Goal: Transaction & Acquisition: Purchase product/service

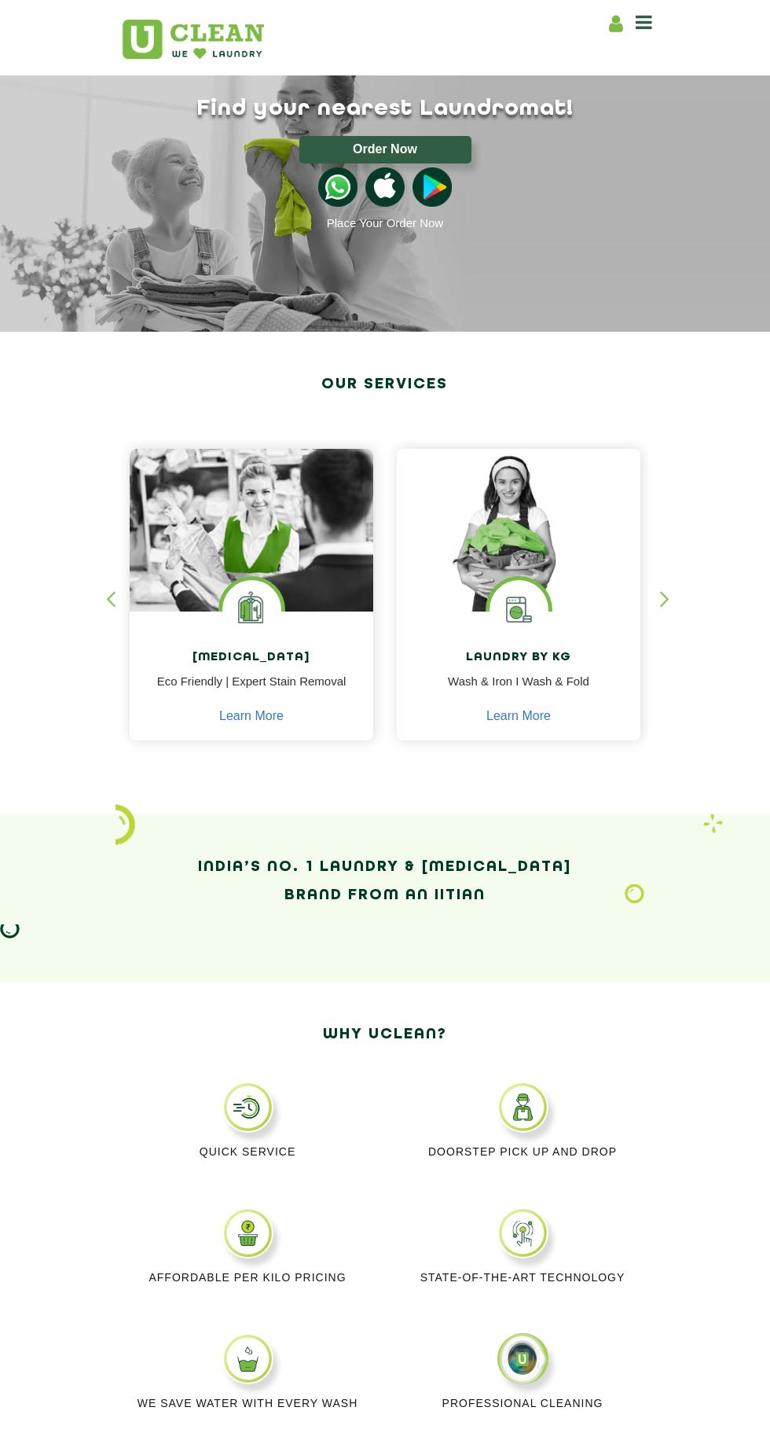
click at [341, 145] on button "Order Now" at bounding box center [385, 150] width 172 height 28
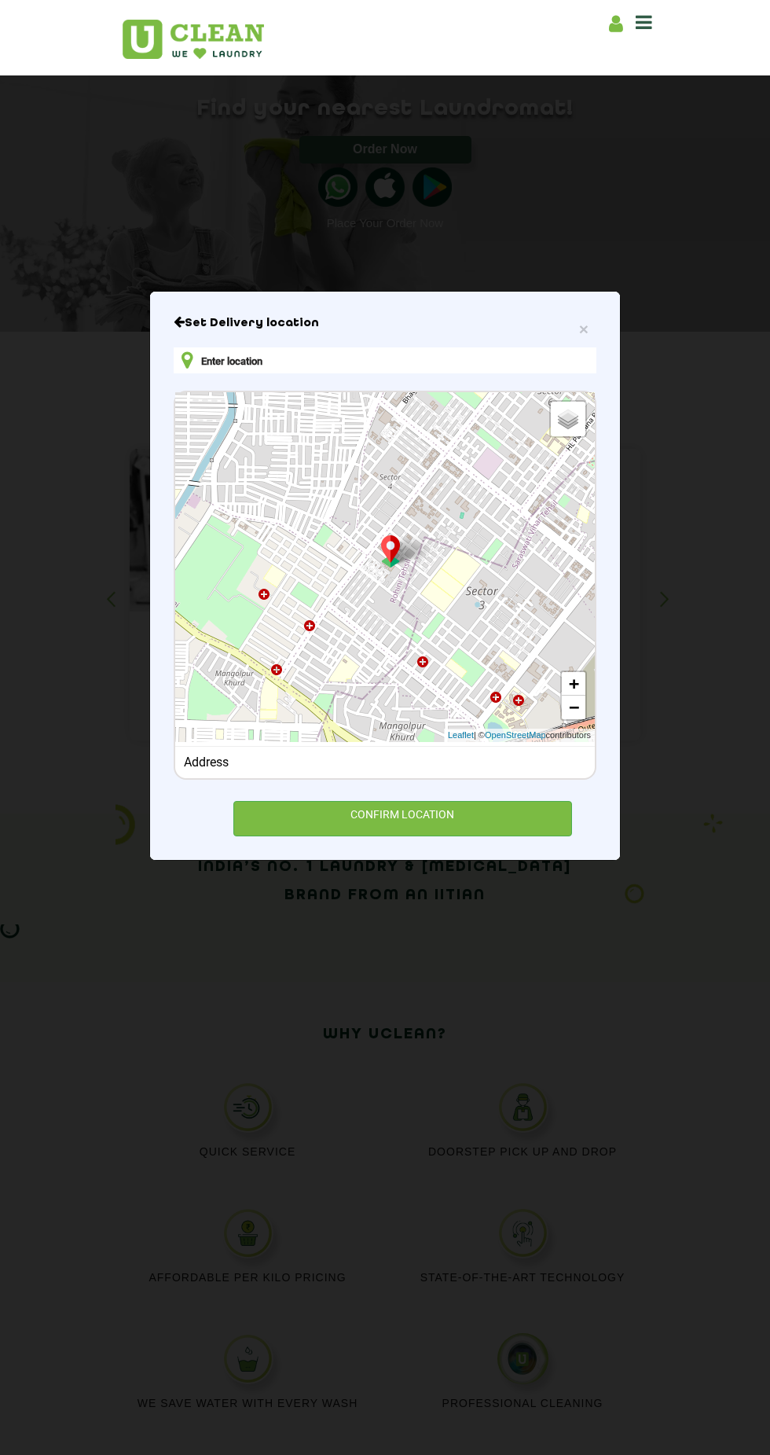
click at [472, 373] on input "text" at bounding box center [385, 360] width 423 height 26
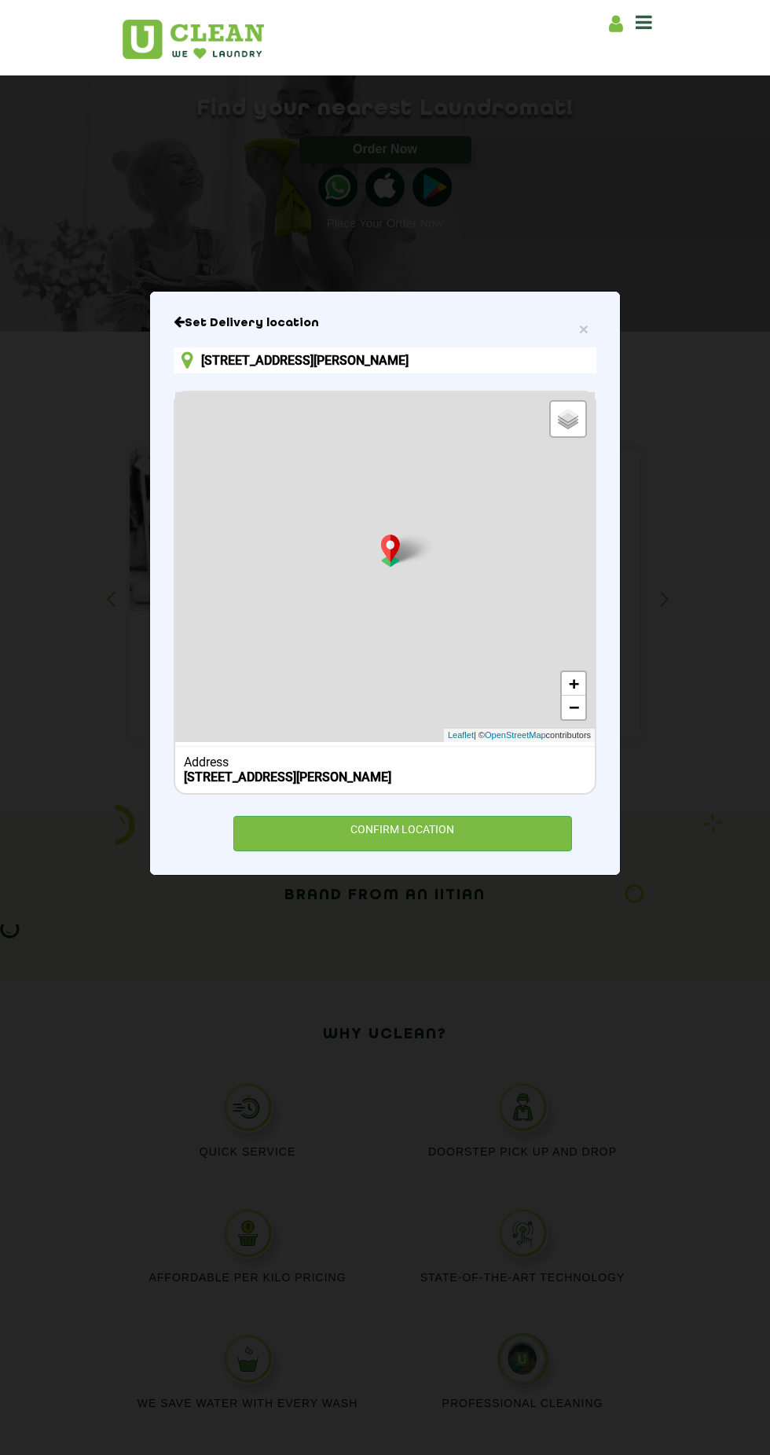
scroll to position [0, 20]
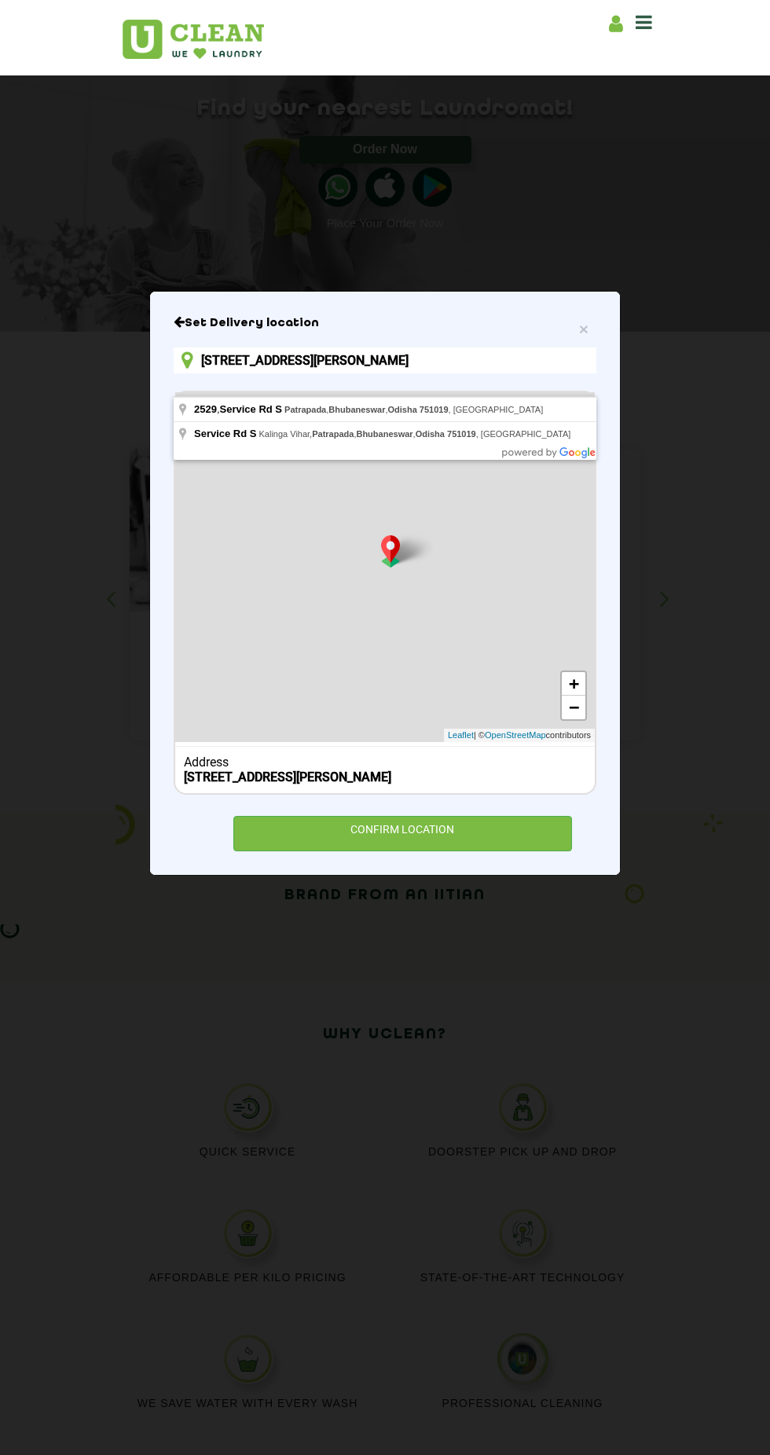
type input "[STREET_ADDRESS][PERSON_NAME]"
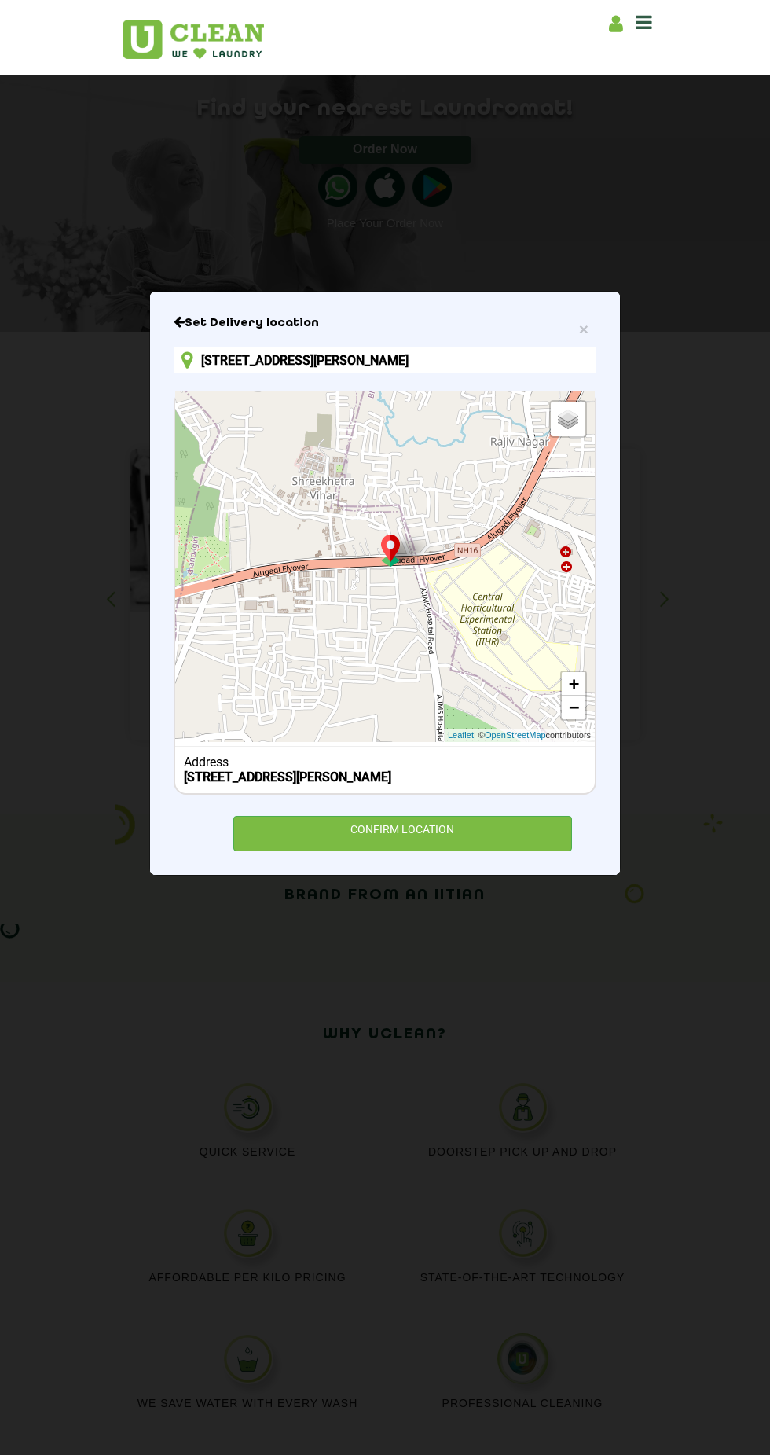
click at [439, 851] on div "CONFIRM LOCATION" at bounding box center [402, 833] width 339 height 35
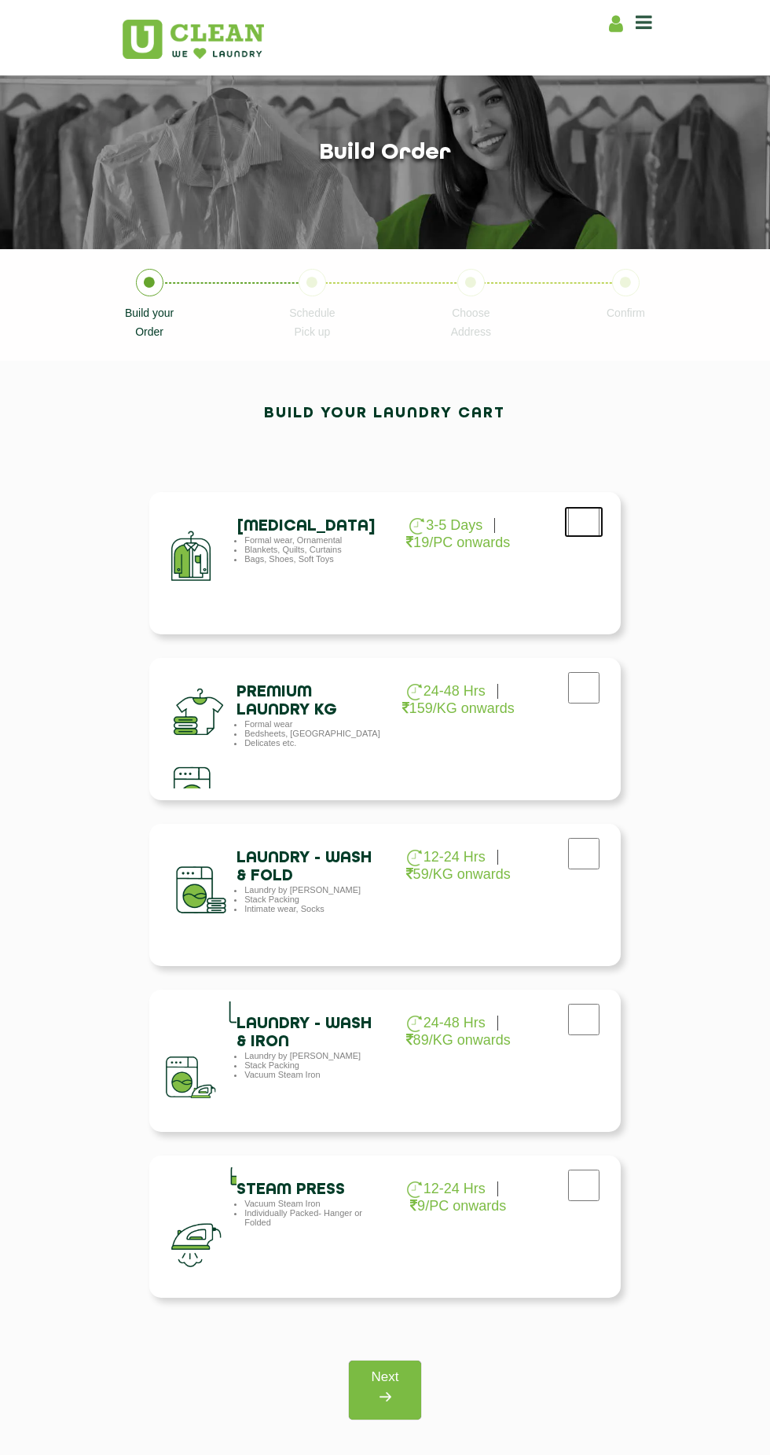
click at [593, 529] on input "checkbox" at bounding box center [583, 521] width 39 height 31
checkbox input "true"
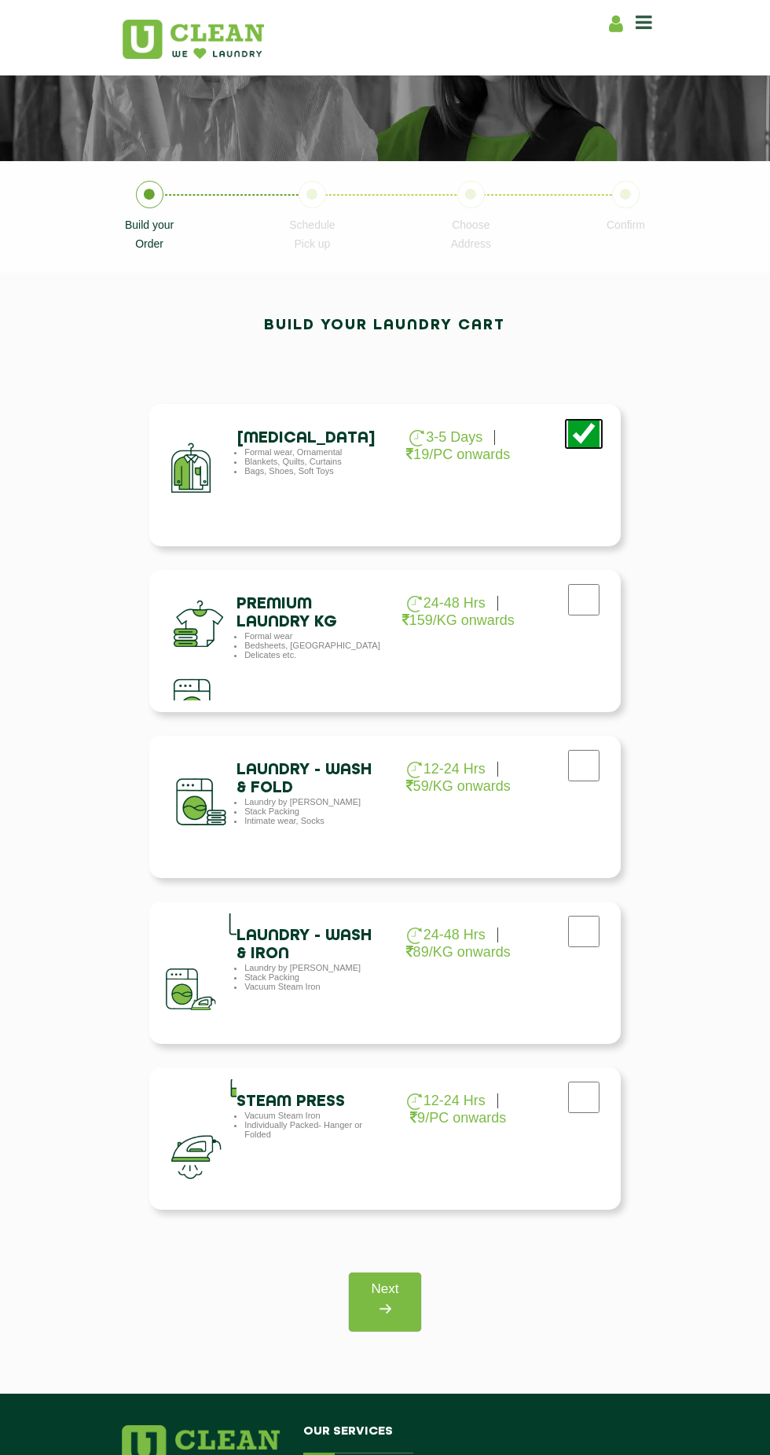
scroll to position [88, 0]
click at [388, 1302] on img at bounding box center [385, 1308] width 28 height 28
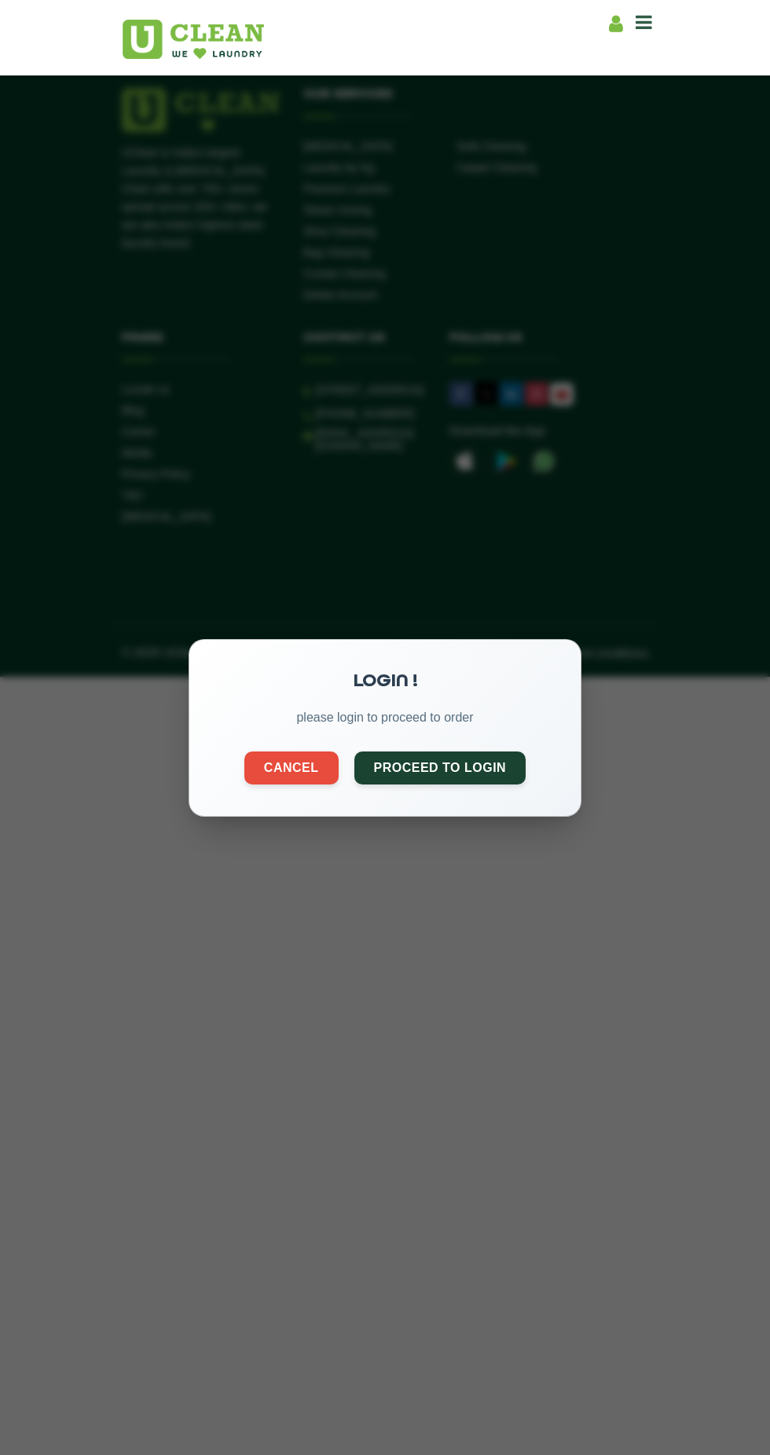
click at [472, 784] on button "Proceed to Login" at bounding box center [440, 767] width 172 height 33
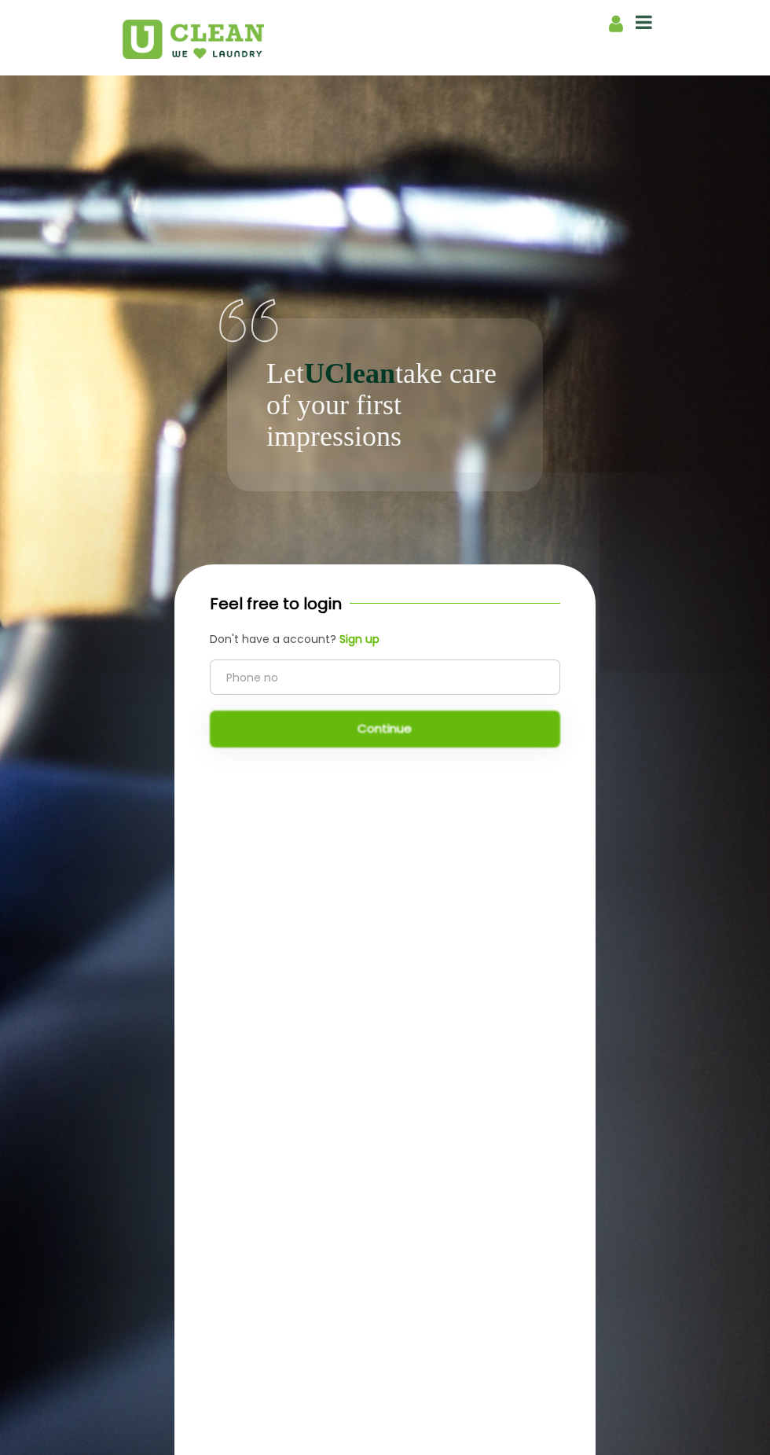
click at [501, 695] on input "tel" at bounding box center [385, 676] width 350 height 35
type input "9777810945"
click at [466, 747] on button "Continue" at bounding box center [385, 728] width 350 height 37
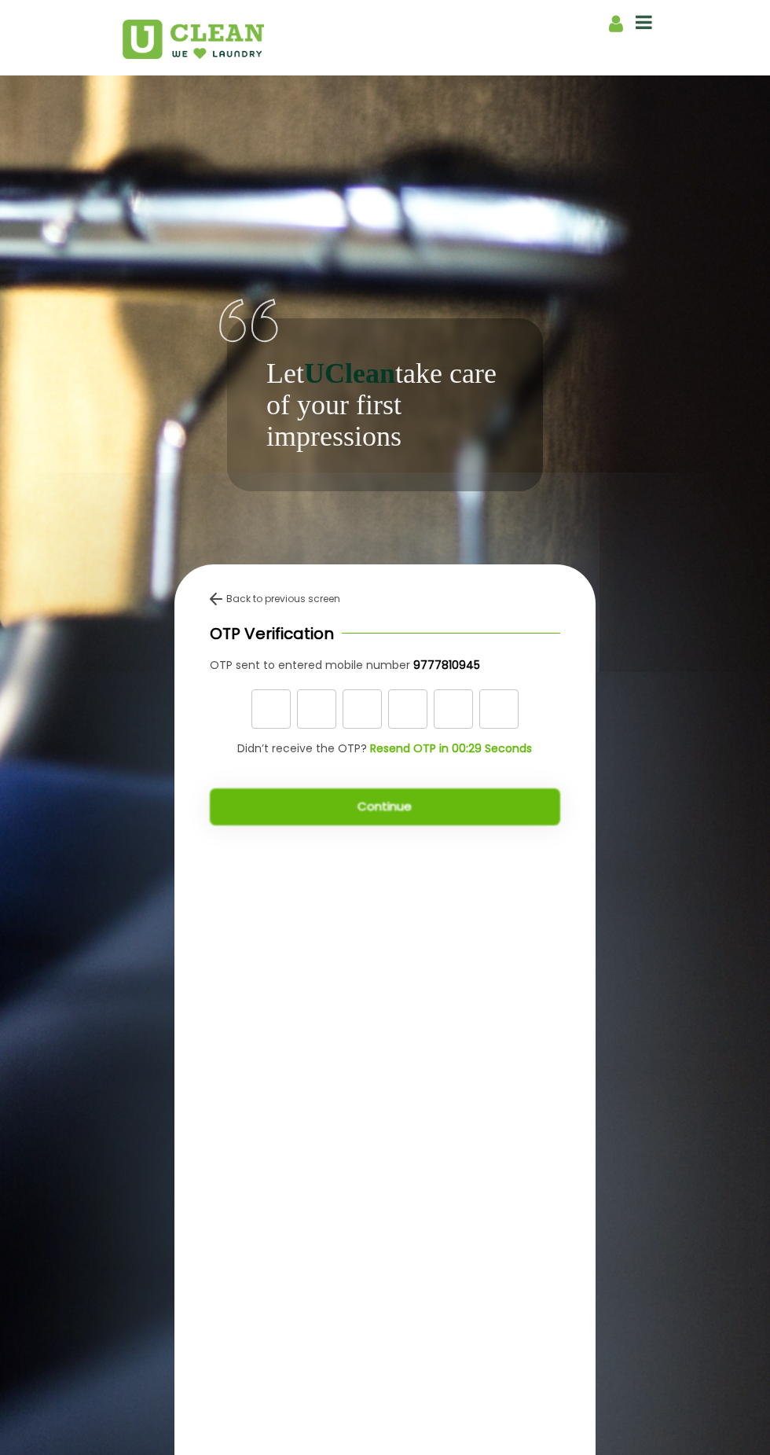
scroll to position [16, 0]
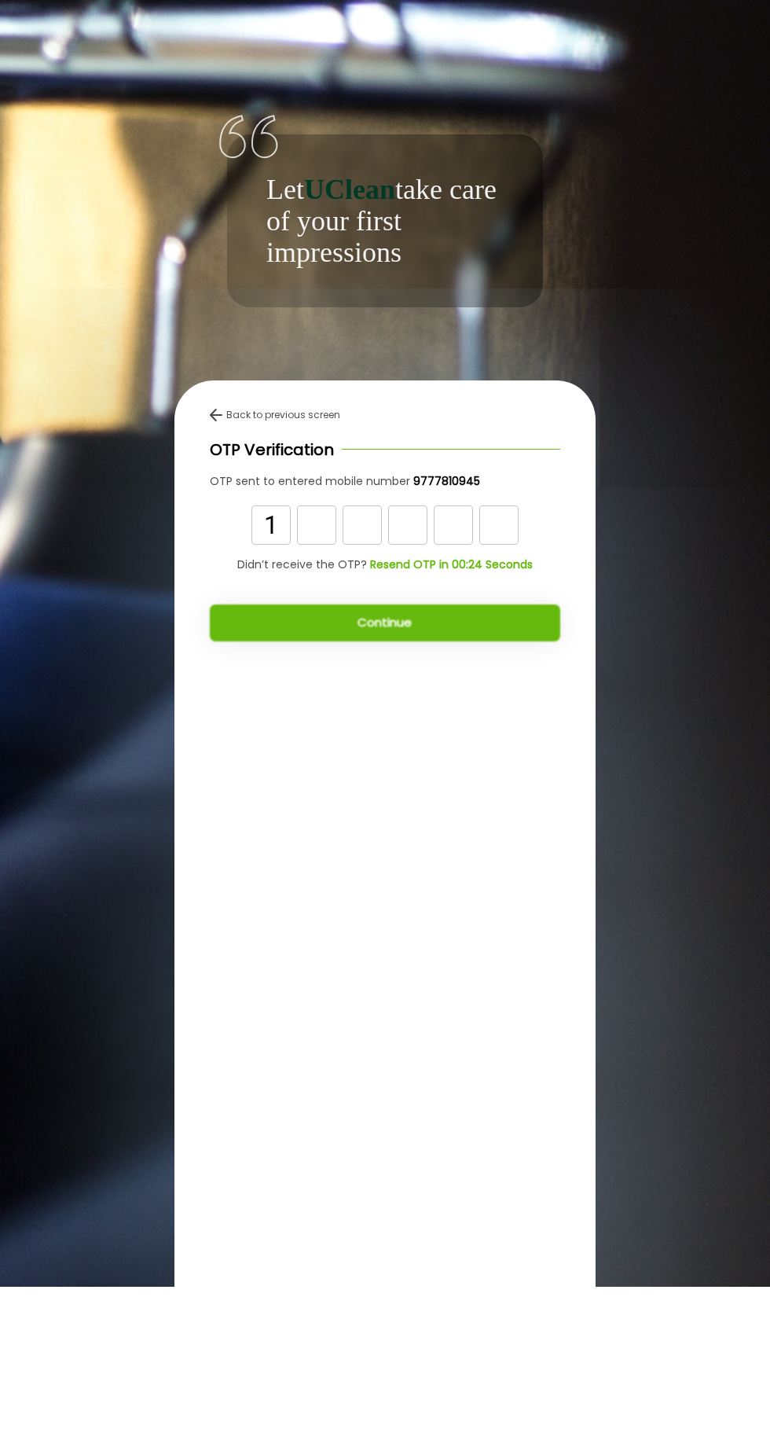
type input "1"
click at [312, 713] on input "text" at bounding box center [316, 692] width 39 height 39
type input "Q"
click at [321, 713] on input "text" at bounding box center [316, 692] width 39 height 39
type input "1"
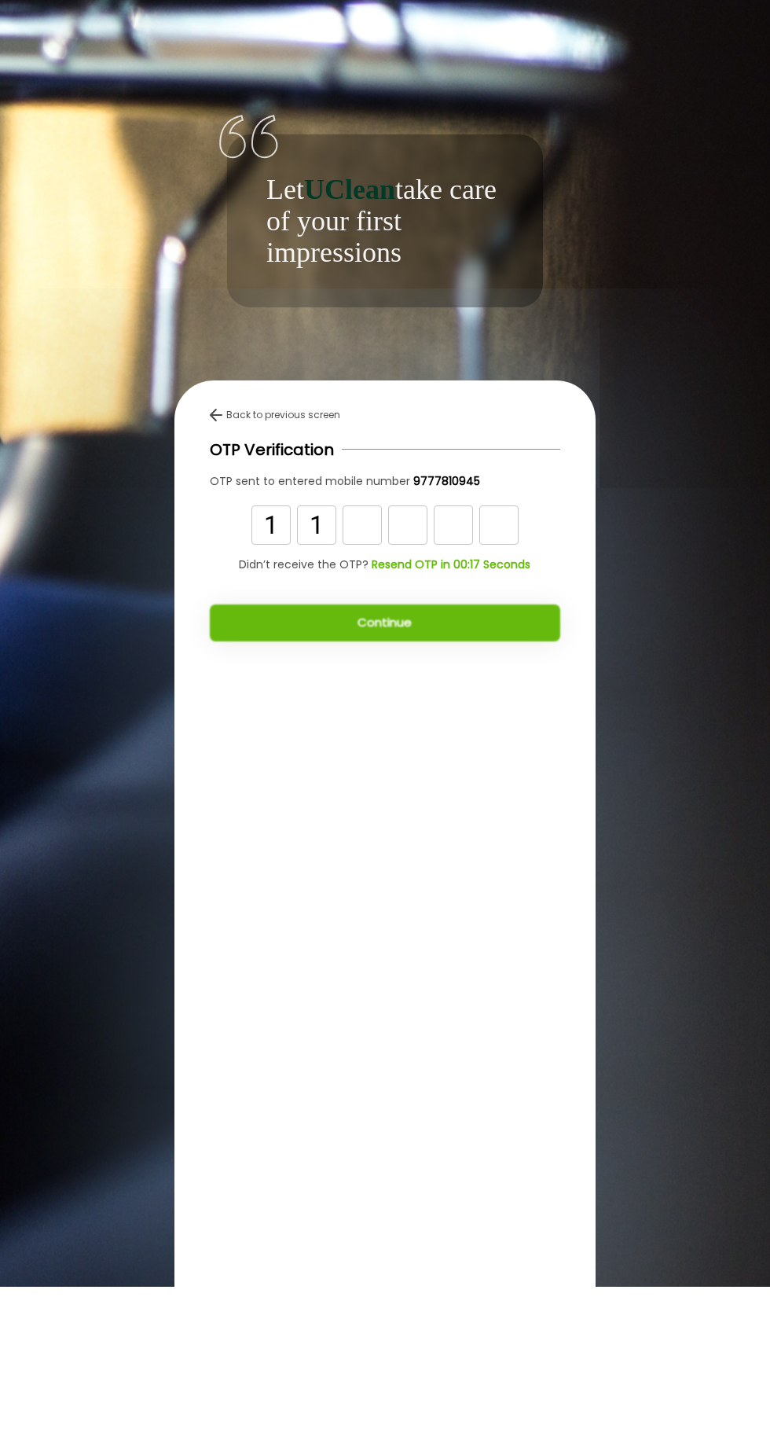
click at [371, 713] on input "text" at bounding box center [362, 692] width 39 height 39
type input "1"
click at [400, 713] on input "text" at bounding box center [407, 692] width 39 height 39
type input "0"
click at [458, 713] on input "text" at bounding box center [453, 692] width 39 height 39
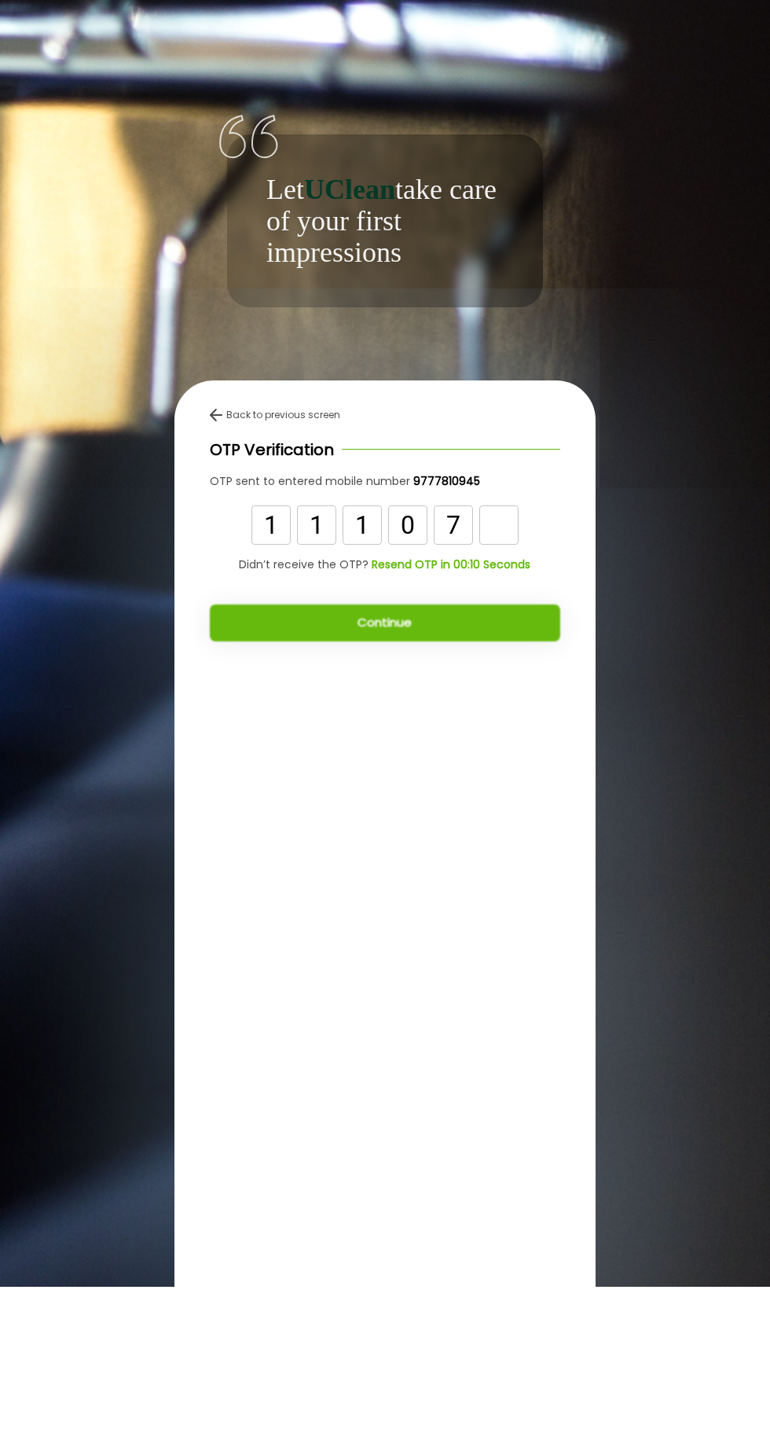
type input "7"
click at [508, 713] on input "text" at bounding box center [498, 692] width 39 height 39
type input "0"
click at [516, 809] on button "Continue" at bounding box center [385, 791] width 350 height 37
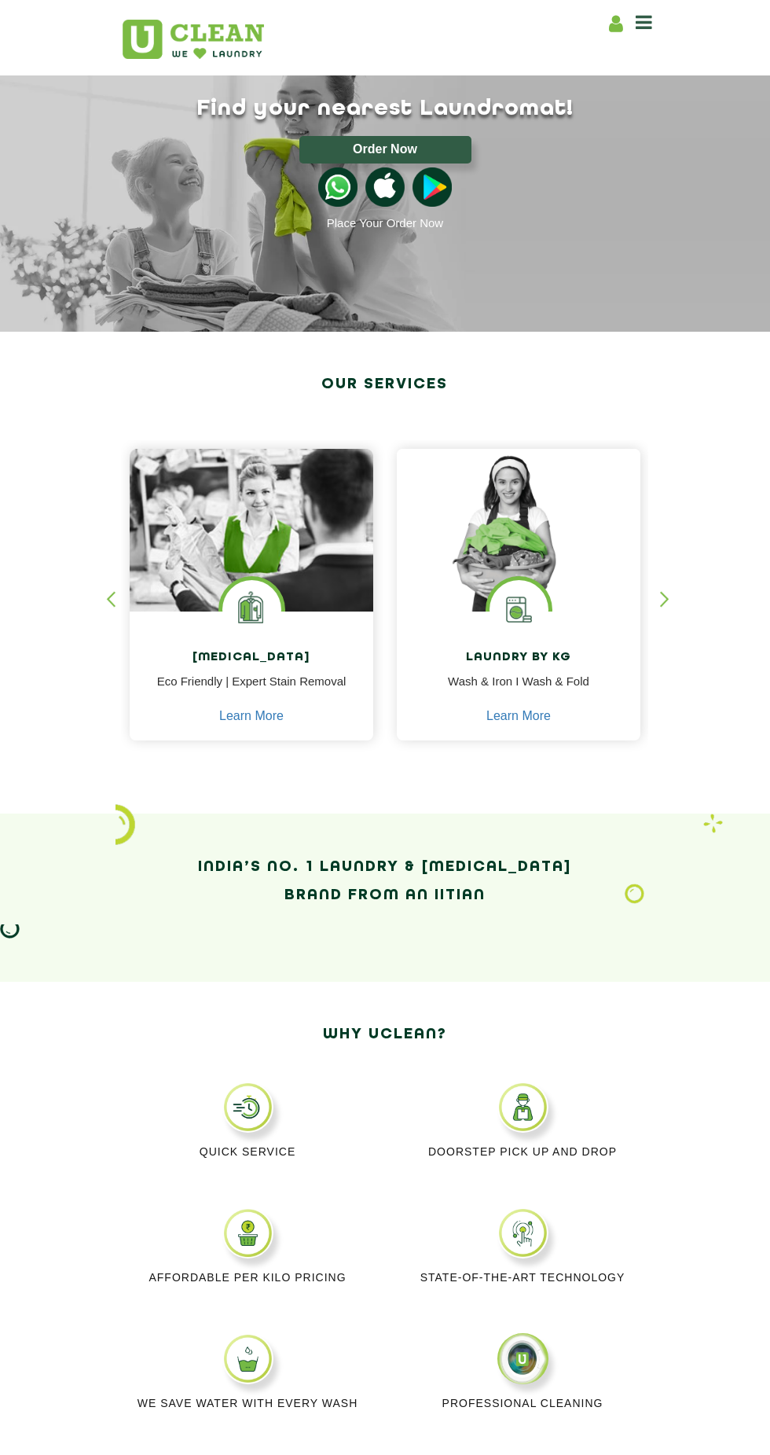
click at [413, 143] on button "Order Now" at bounding box center [385, 150] width 172 height 28
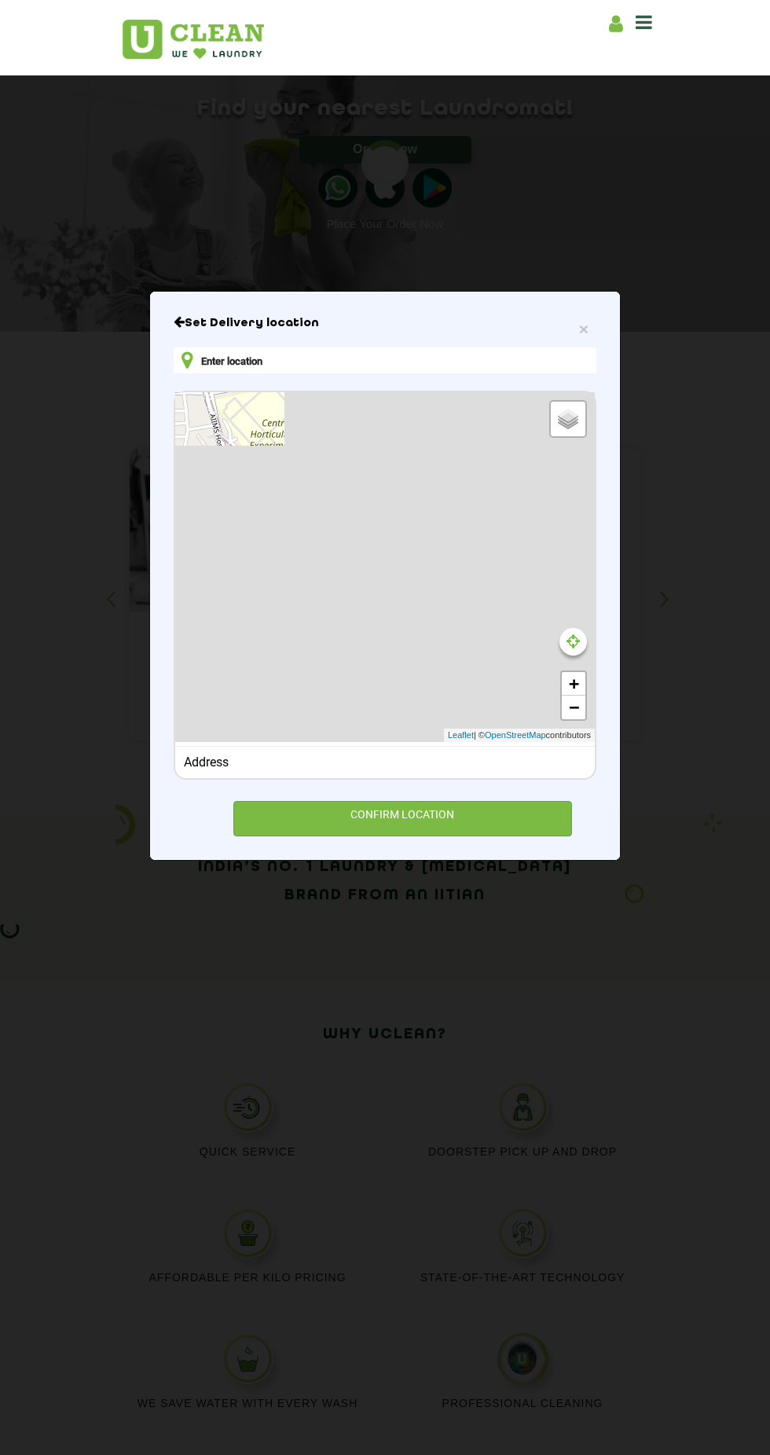
type input "[STREET_ADDRESS][PERSON_NAME]"
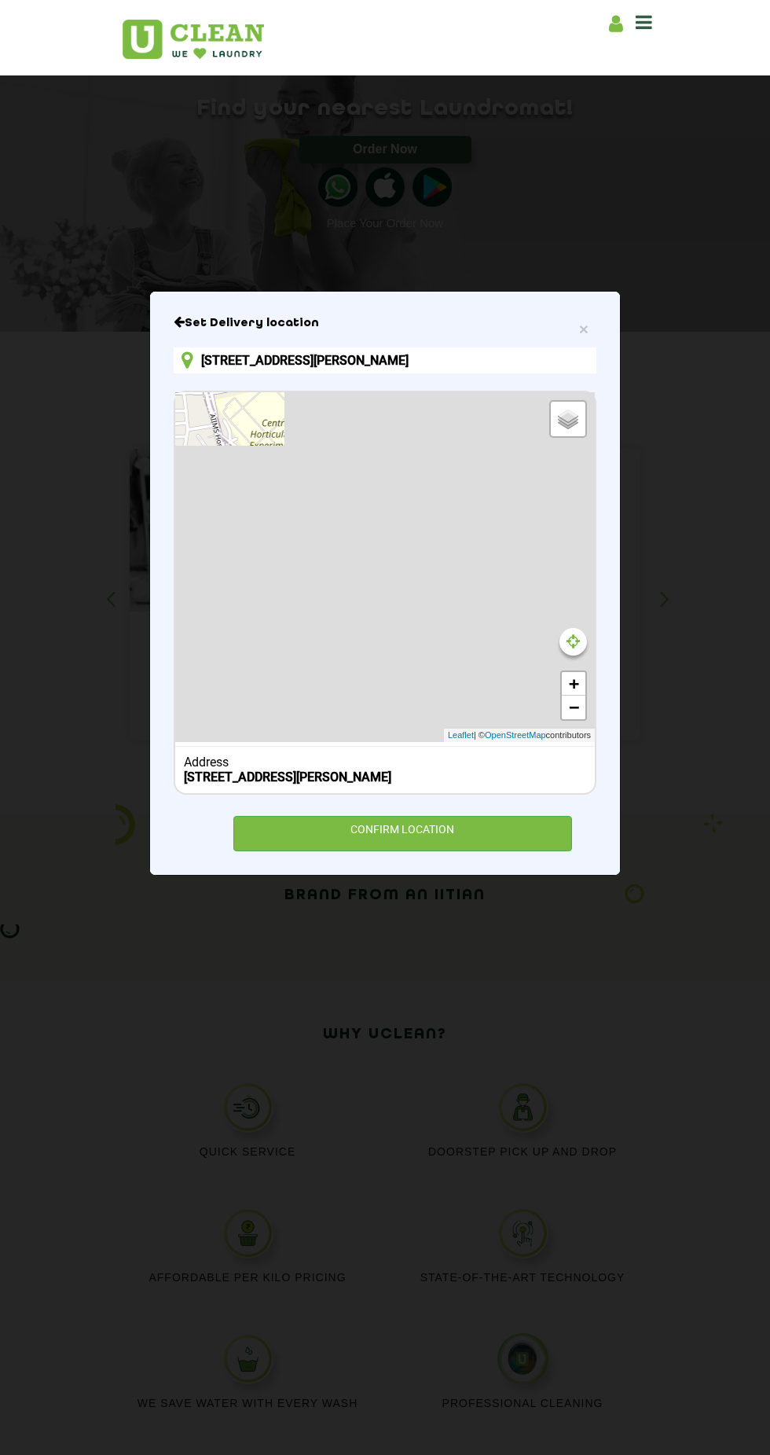
click at [217, 373] on input "[STREET_ADDRESS][PERSON_NAME]" at bounding box center [385, 360] width 423 height 26
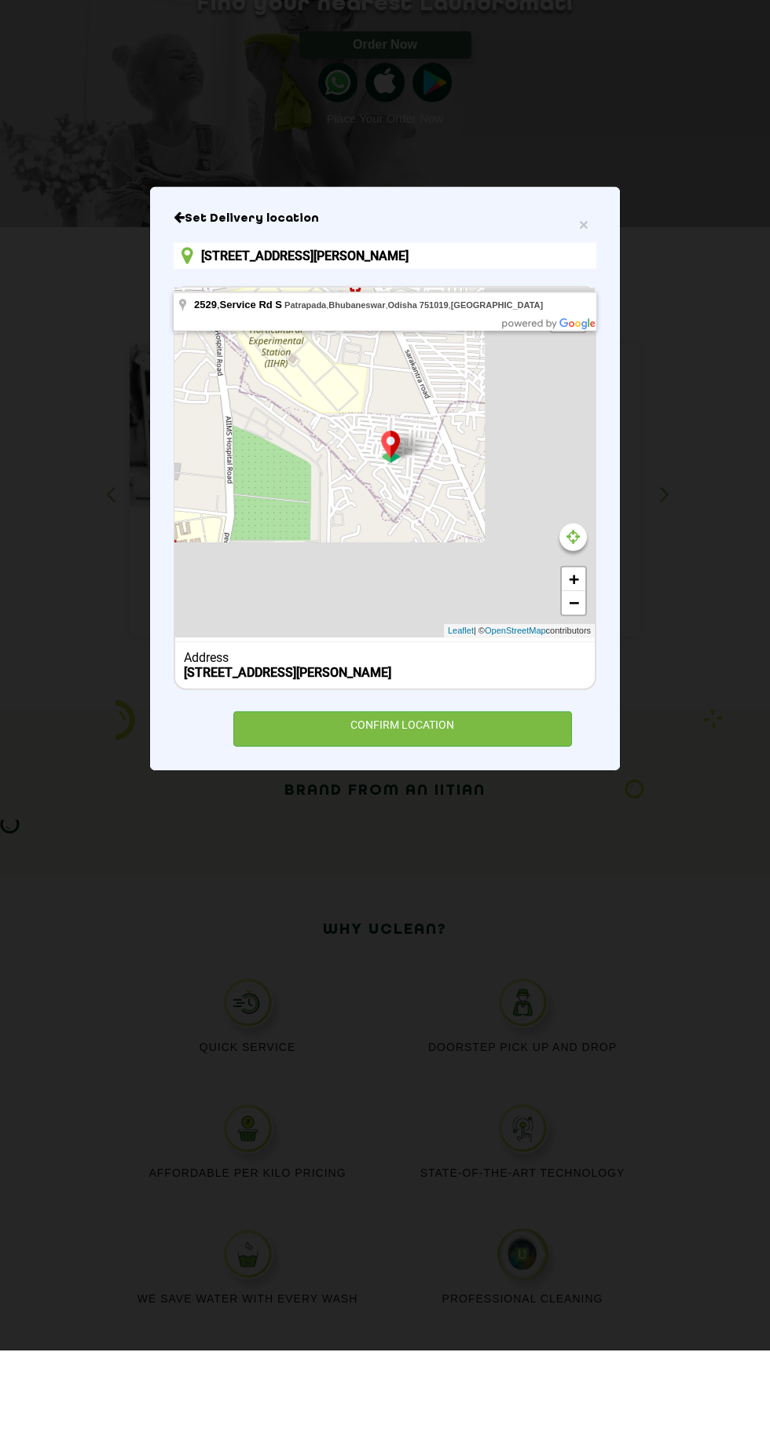
click at [481, 851] on div "CONFIRM LOCATION" at bounding box center [402, 833] width 339 height 35
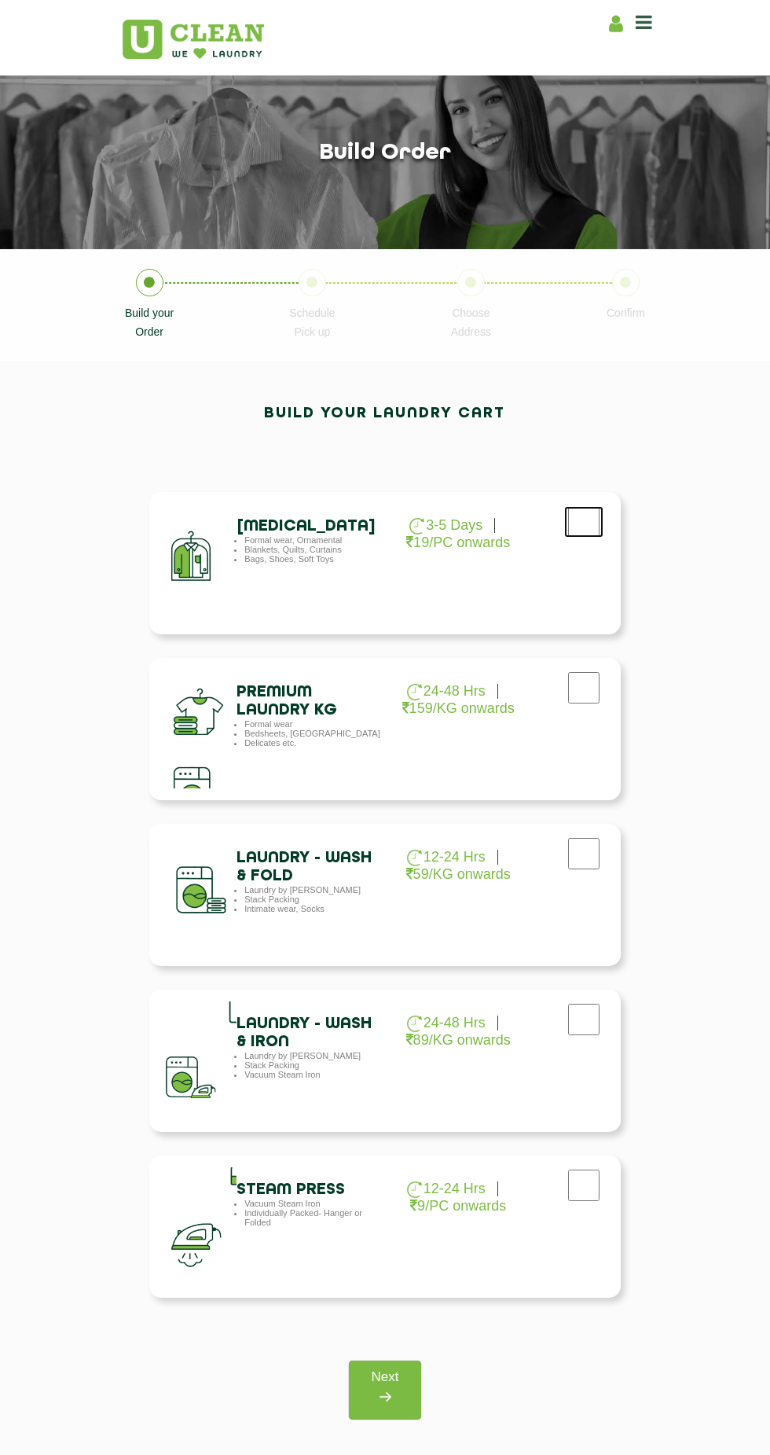
click at [586, 527] on input "checkbox" at bounding box center [583, 521] width 39 height 31
checkbox input "true"
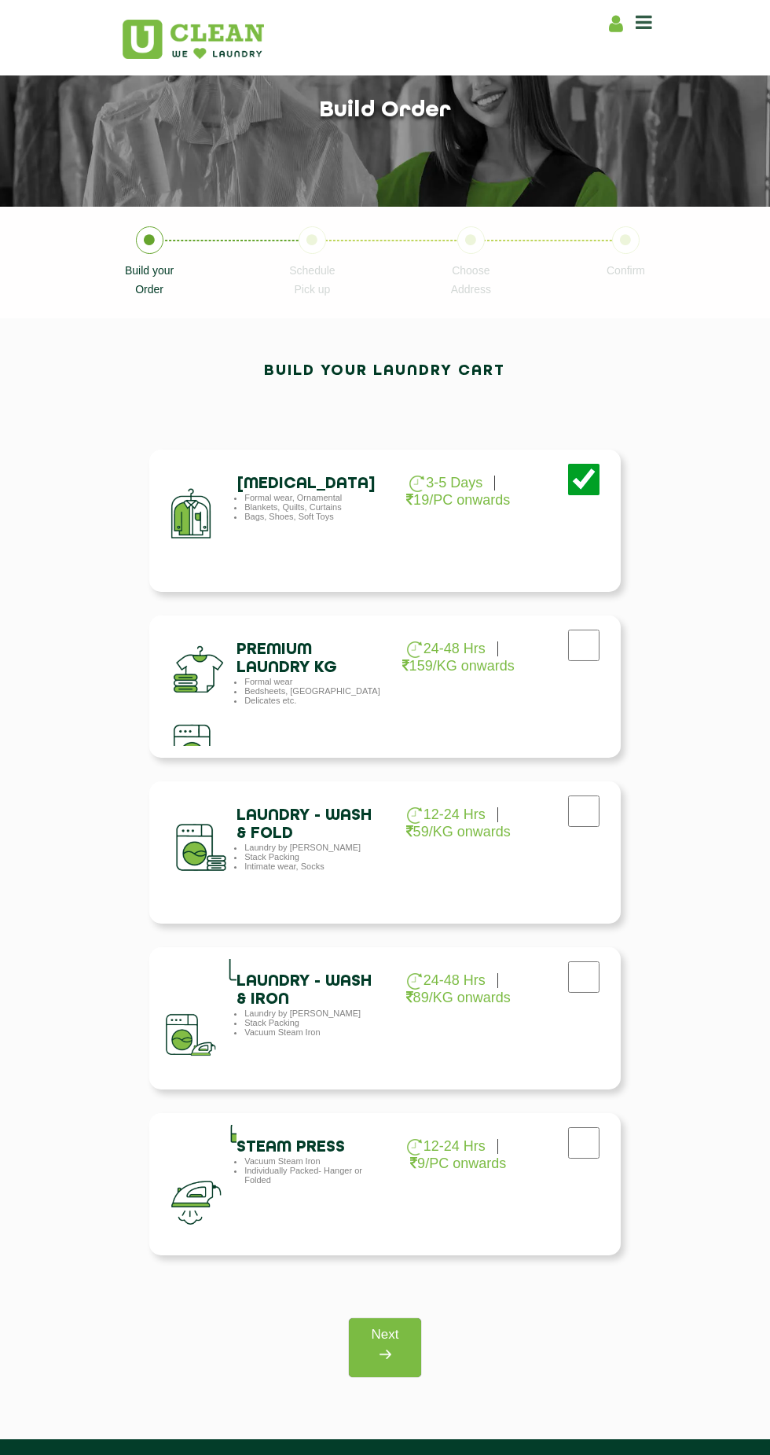
click at [393, 1329] on link "Next" at bounding box center [385, 1347] width 72 height 59
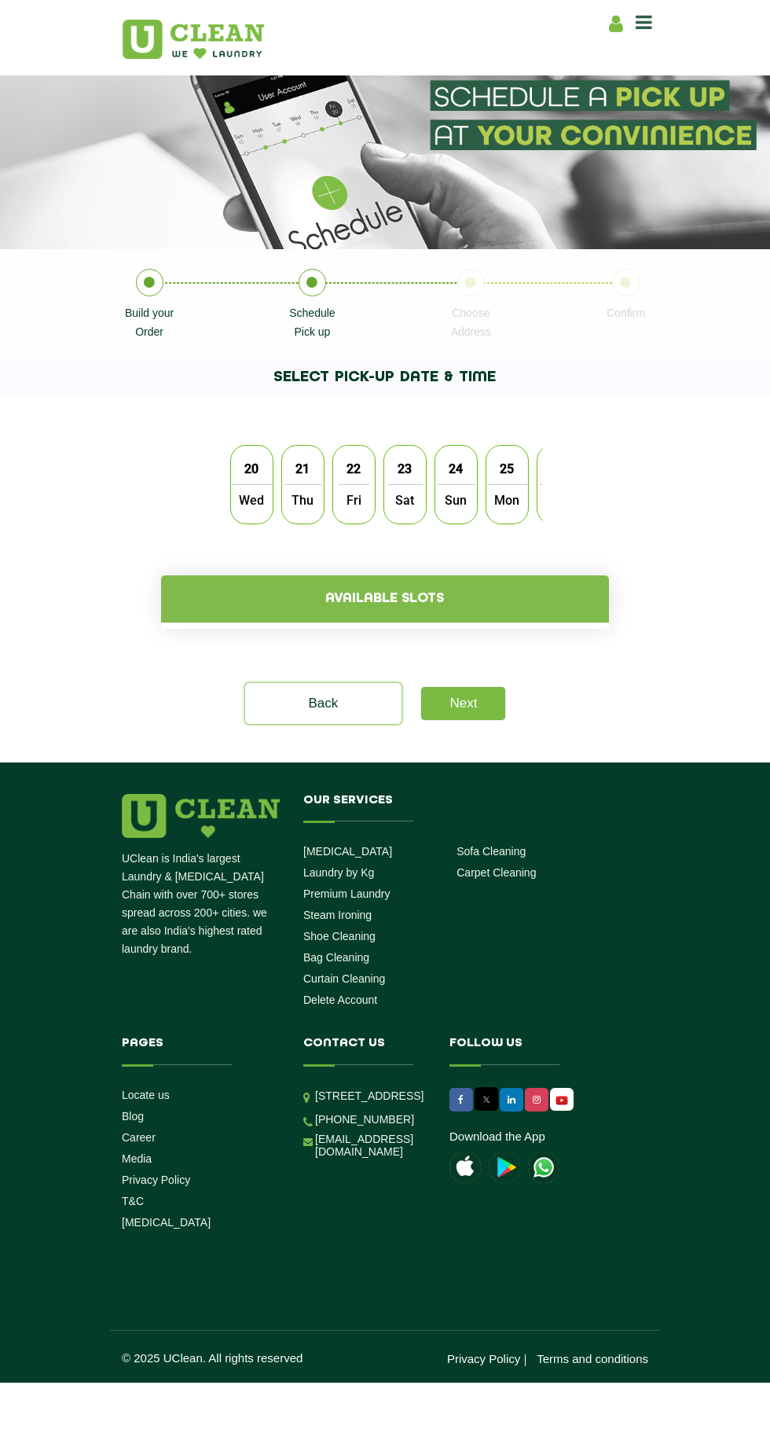
click at [352, 500] on span "Fri" at bounding box center [354, 499] width 31 height 31
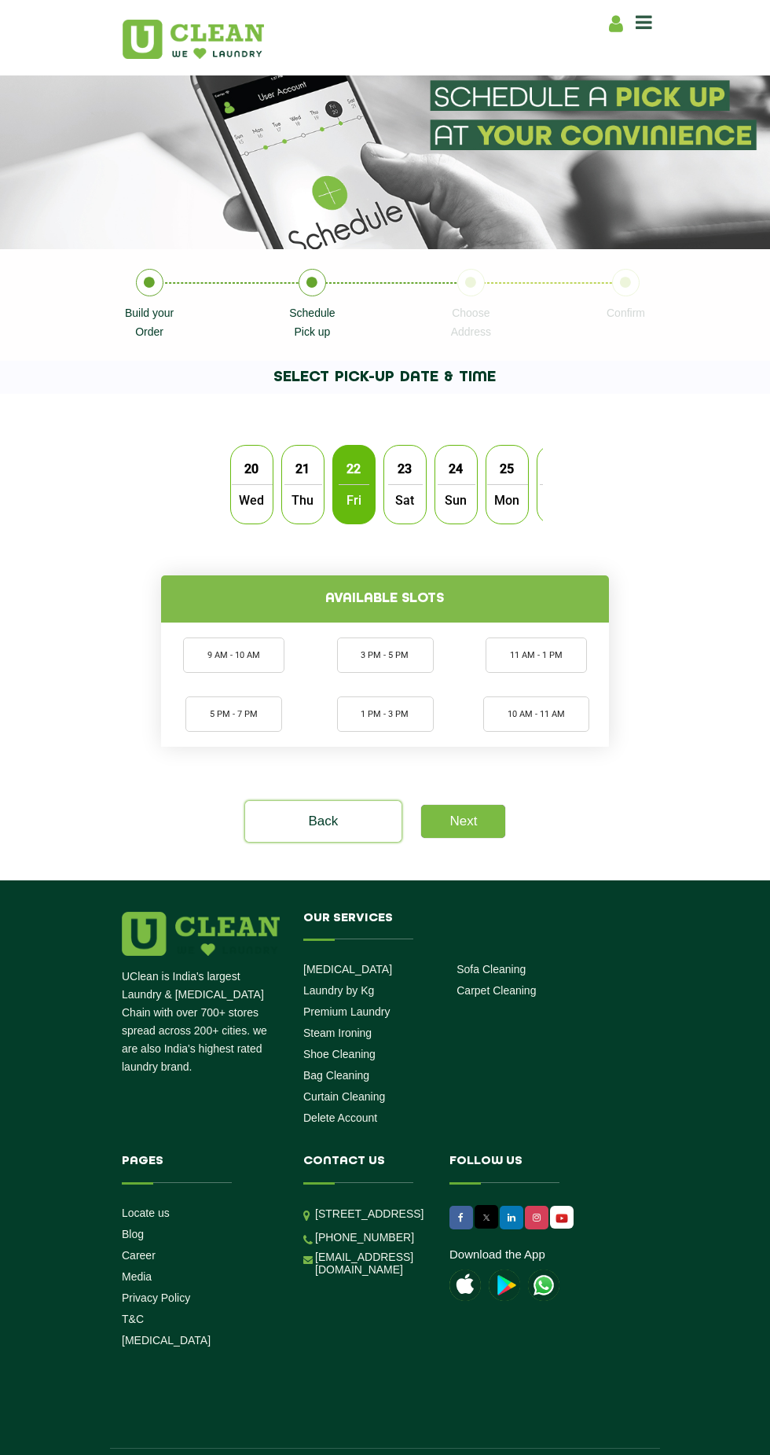
click at [222, 646] on li "9 AM - 10 AM" at bounding box center [233, 654] width 101 height 35
click at [465, 825] on link "Next" at bounding box center [463, 821] width 84 height 33
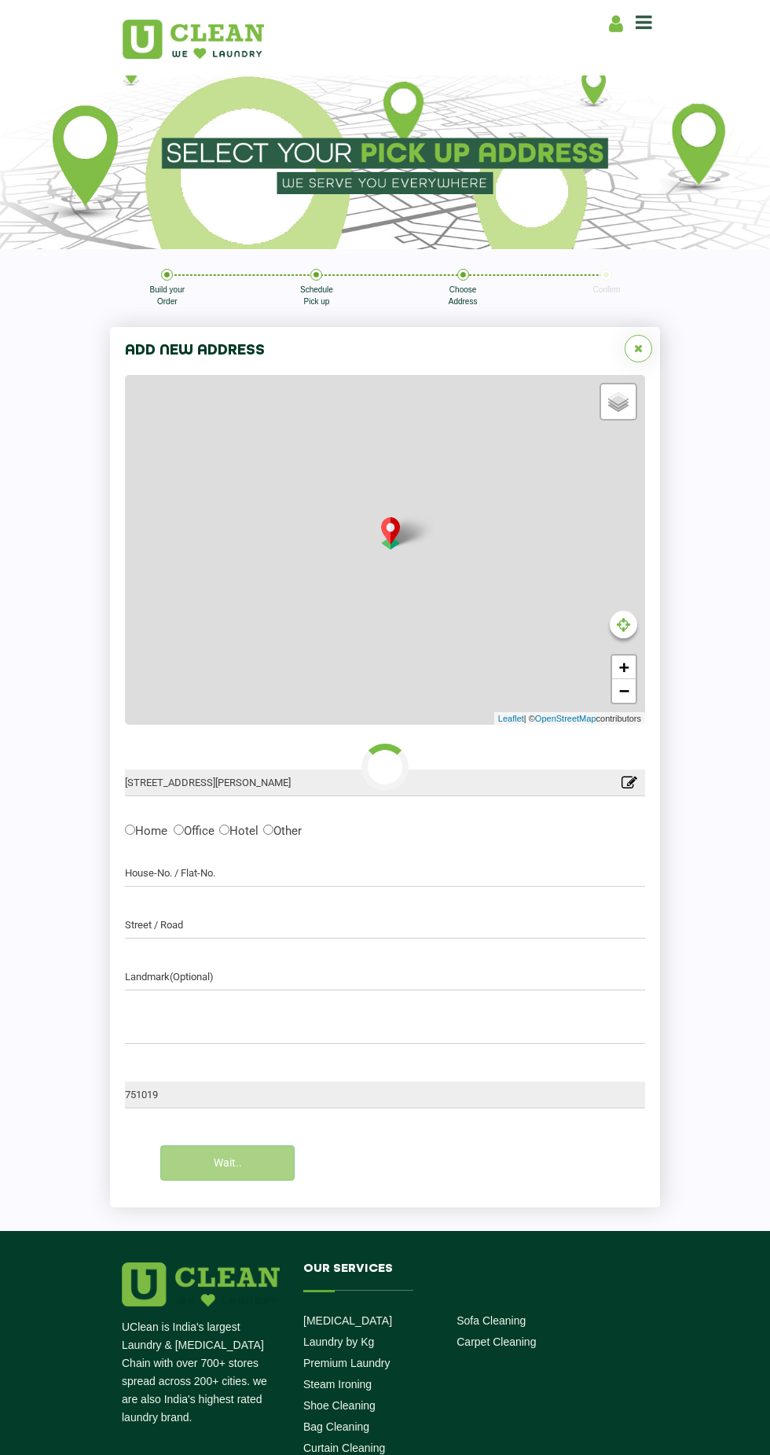
type input "Save"
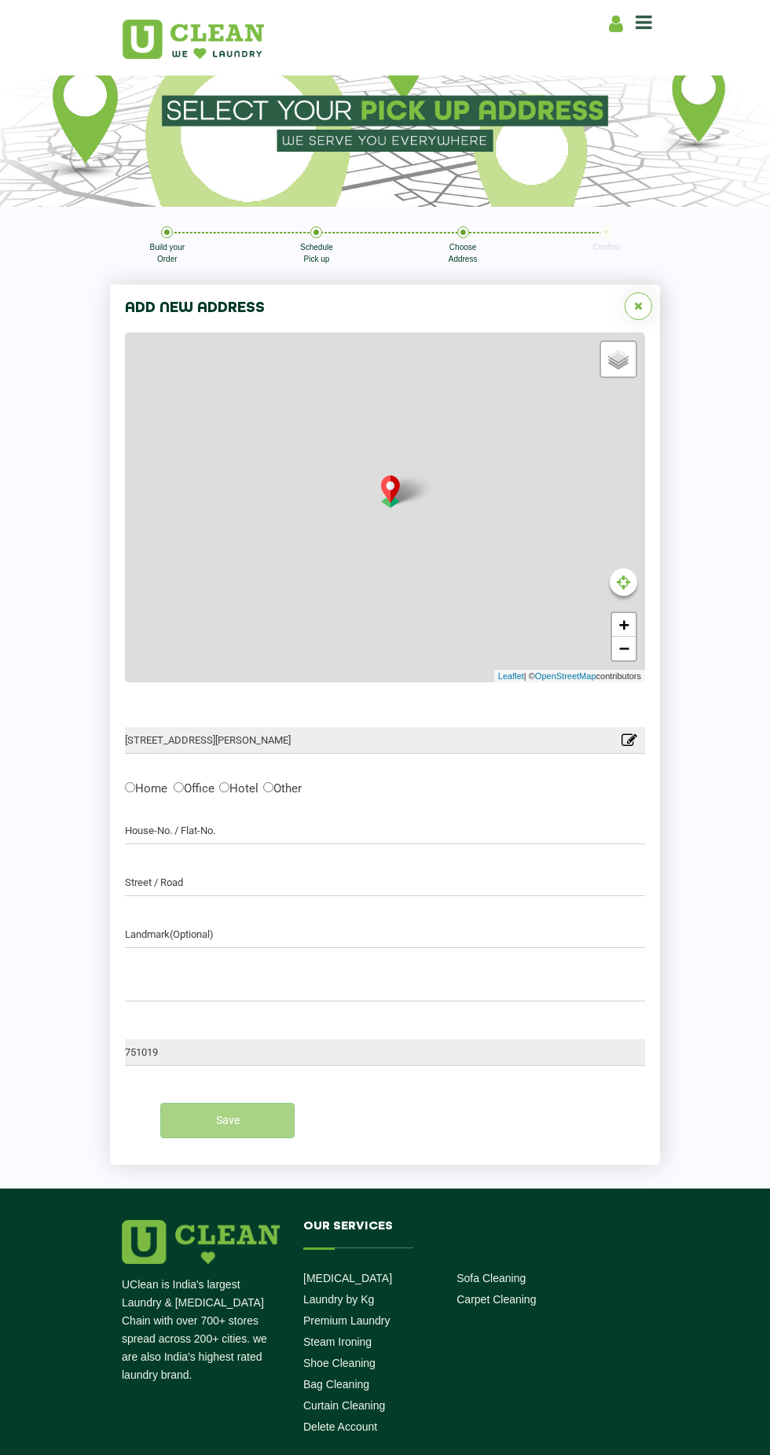
scroll to position [56, 0]
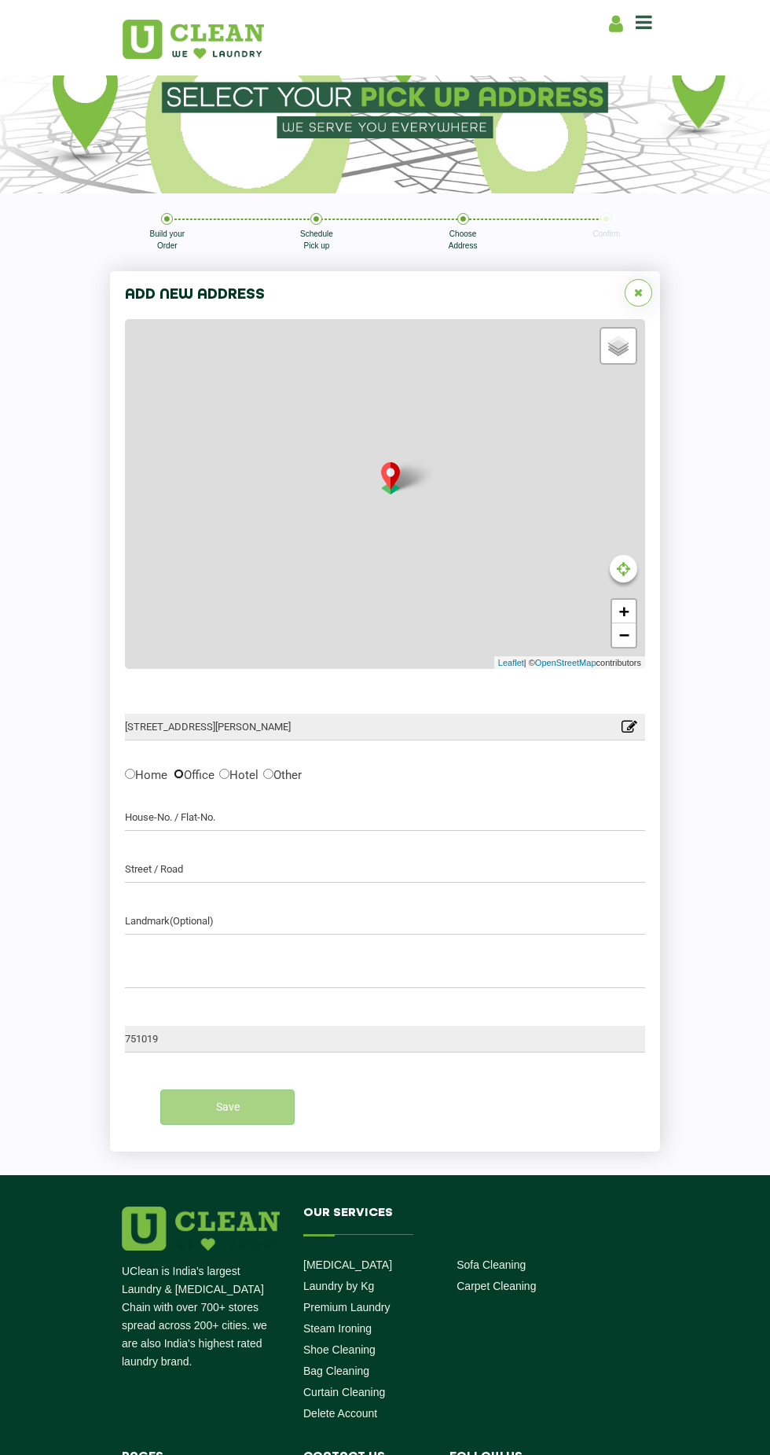
click at [184, 773] on input "Office" at bounding box center [179, 774] width 10 height 10
radio input "true"
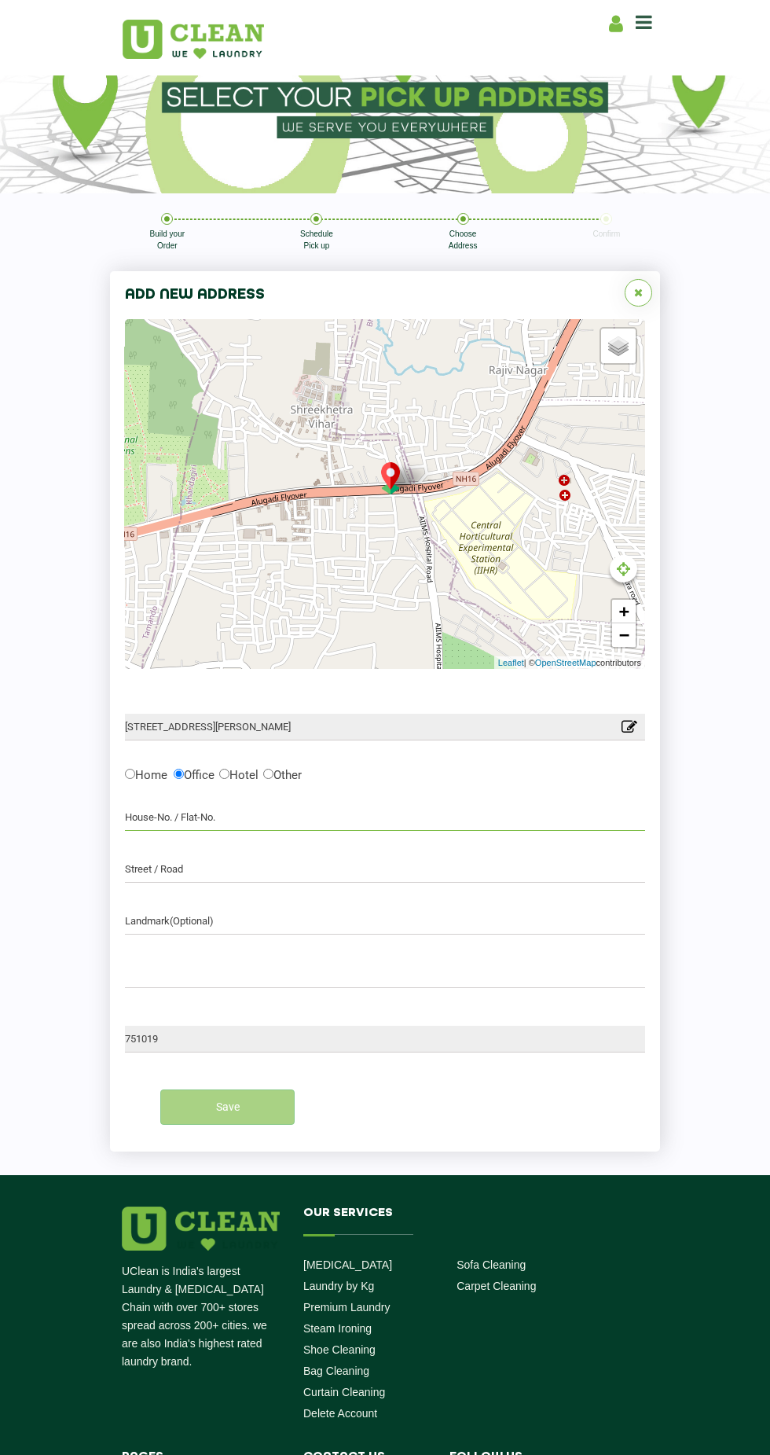
click at [510, 819] on input "text" at bounding box center [385, 817] width 520 height 27
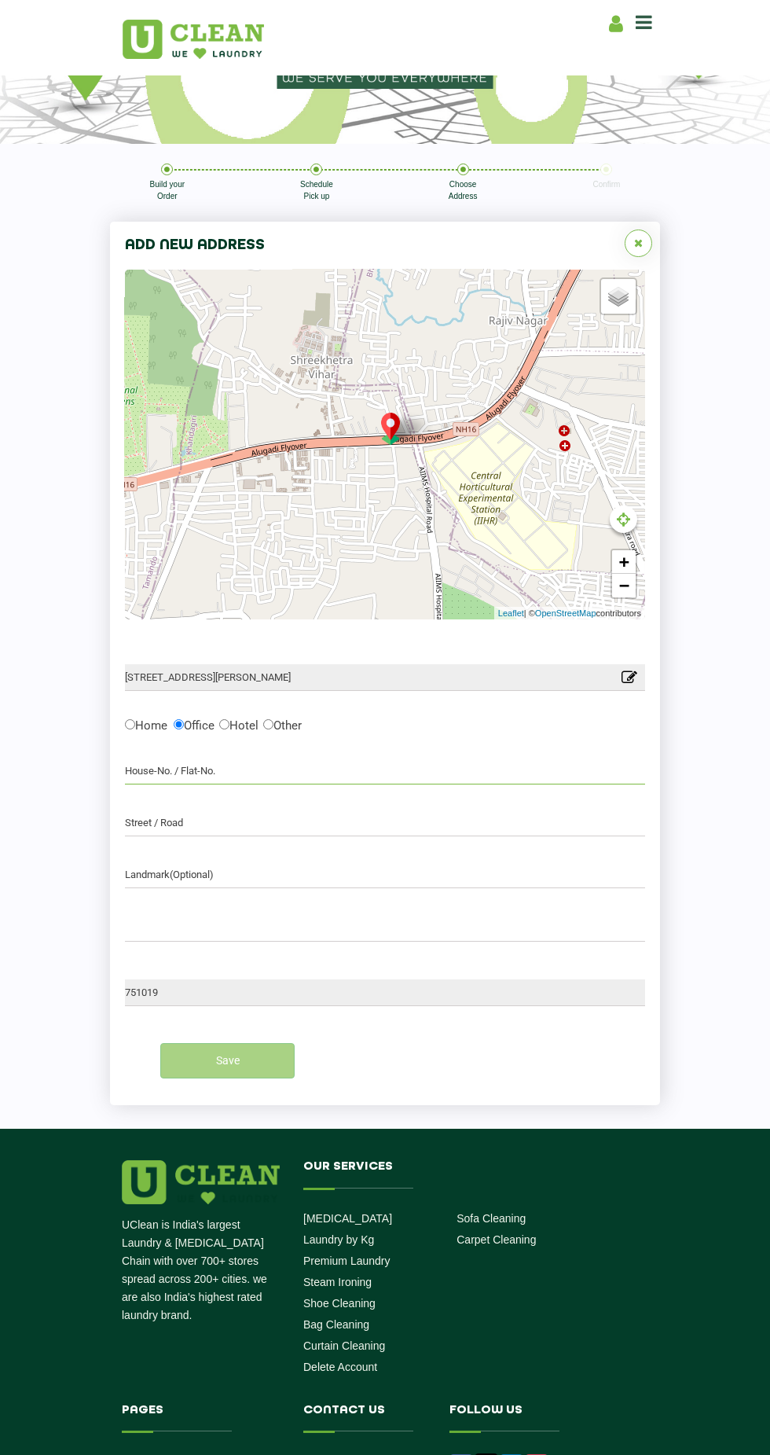
scroll to position [120, 0]
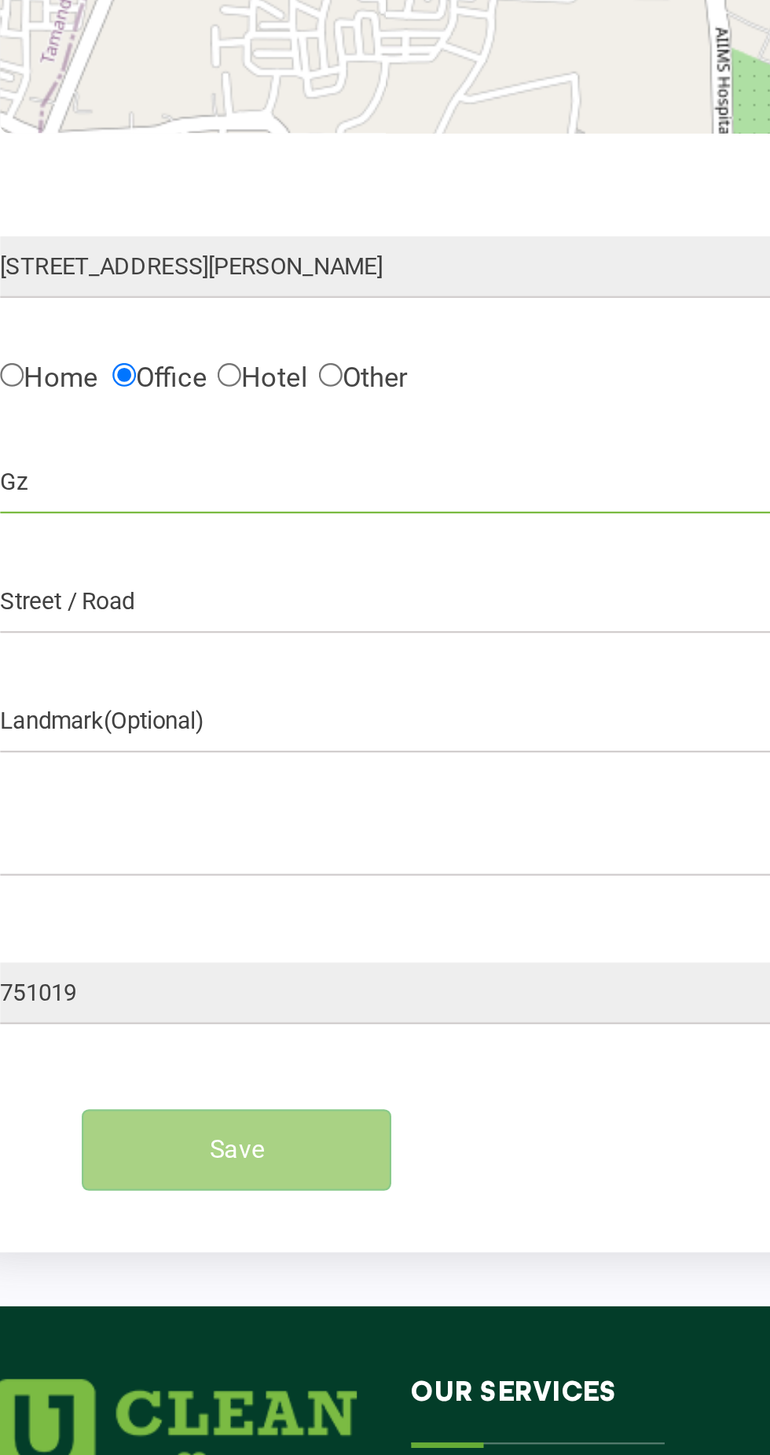
type input "Gz"
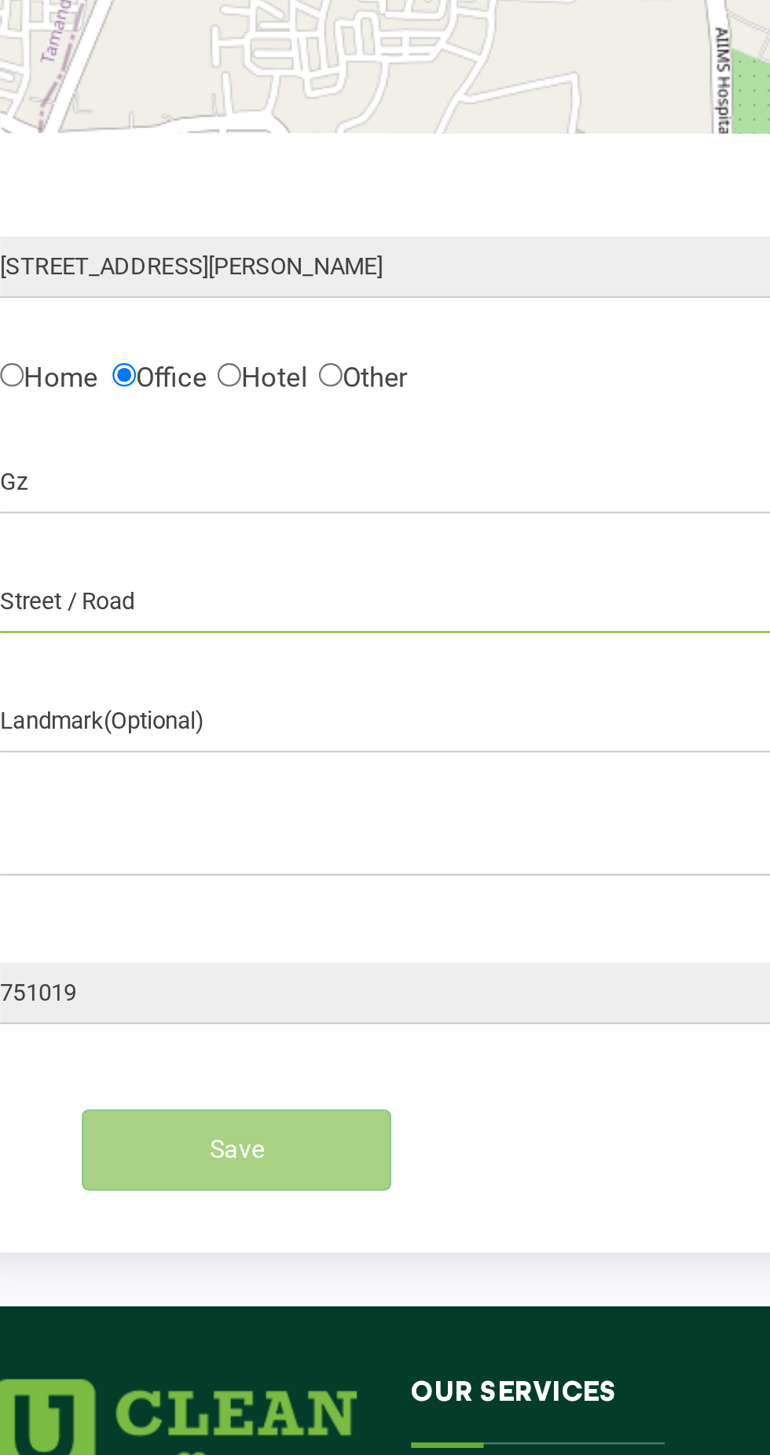
click at [355, 812] on input "text" at bounding box center [385, 808] width 520 height 27
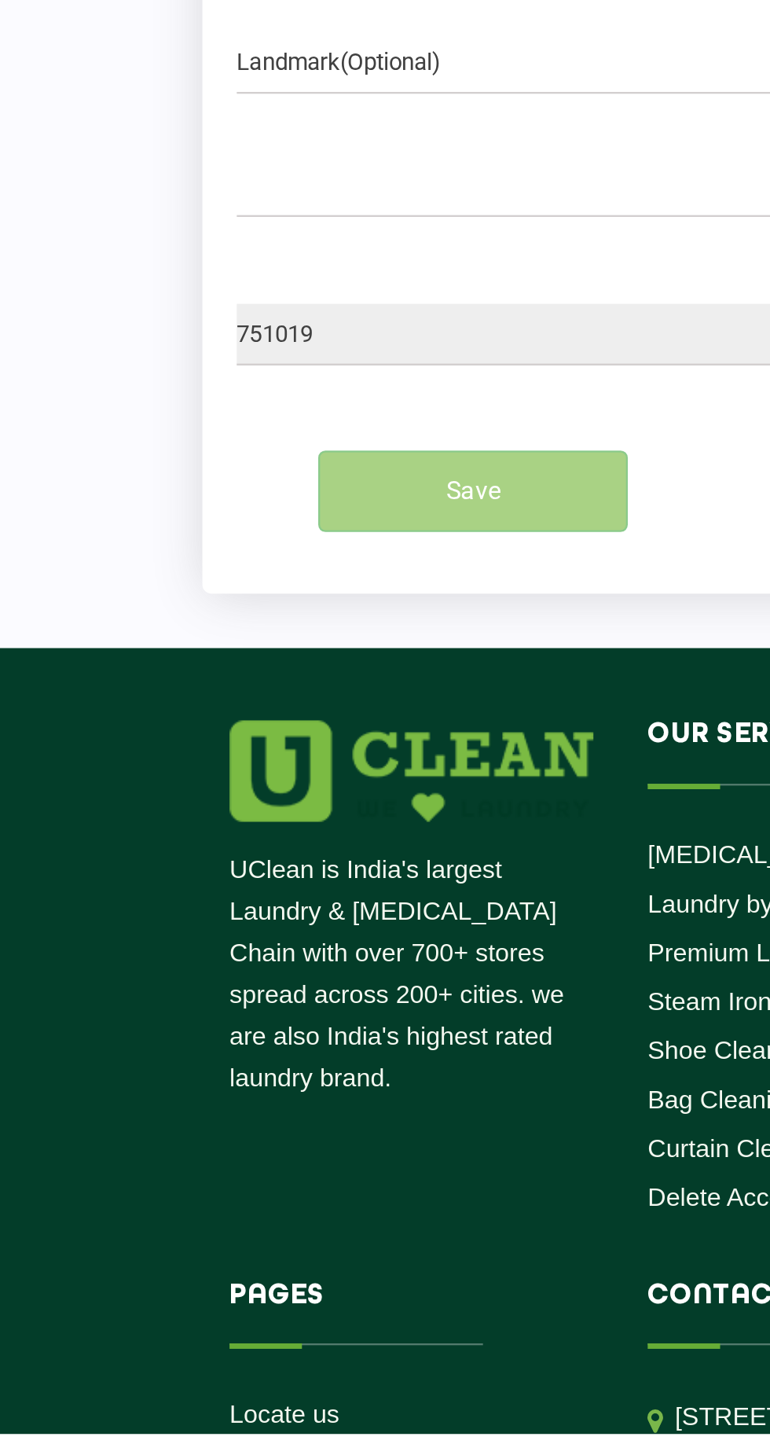
type input "Hsh"
click at [254, 1048] on div "Save" at bounding box center [385, 1045] width 520 height 35
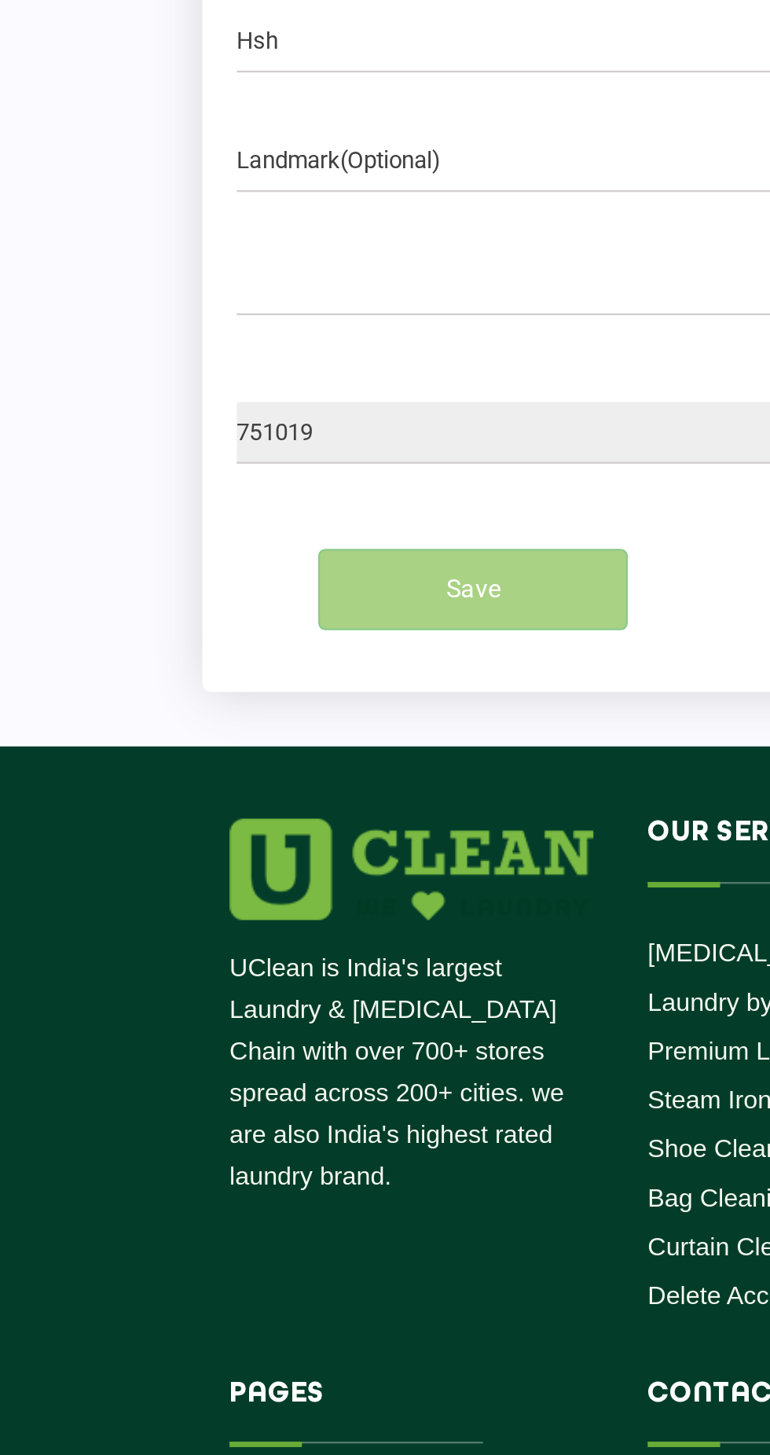
click at [281, 927] on div "City" at bounding box center [385, 912] width 520 height 28
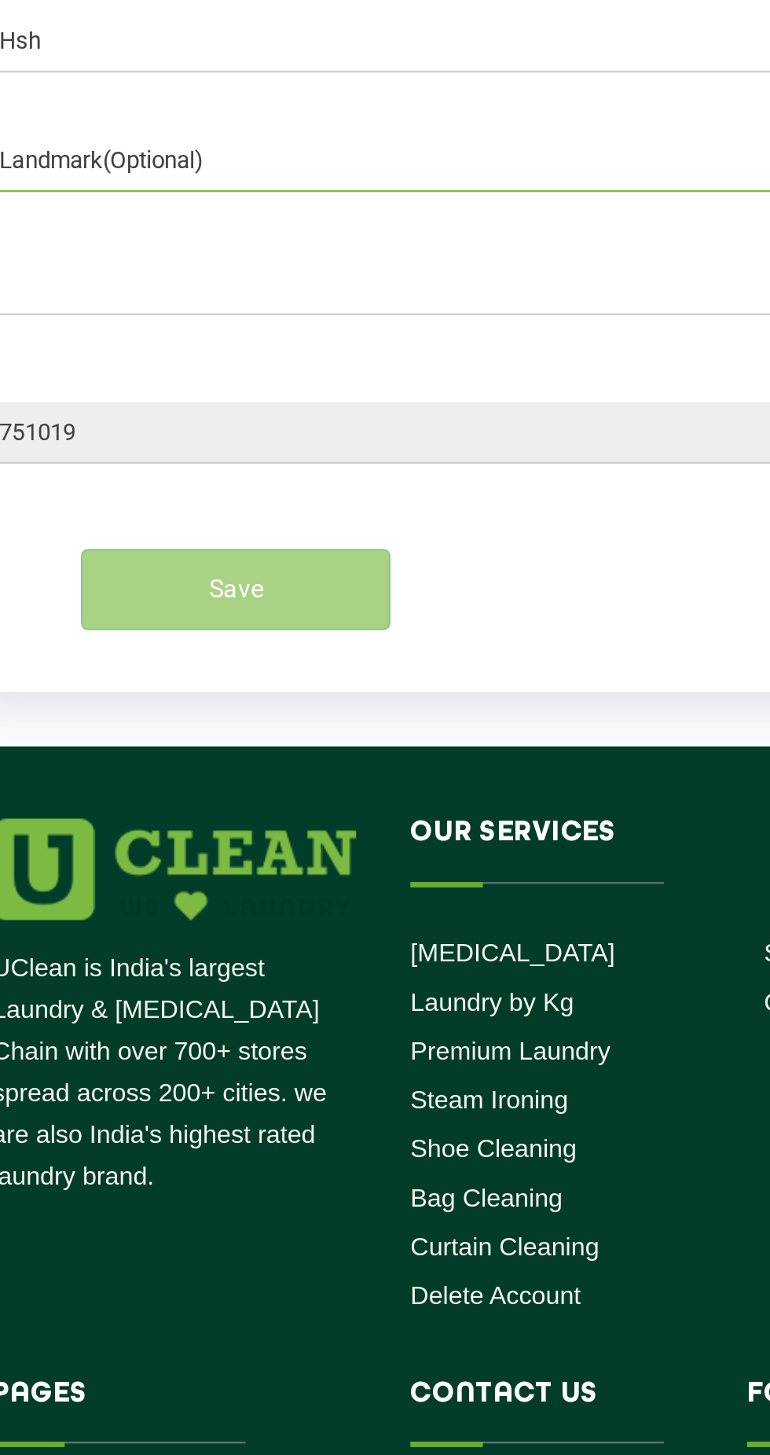
click at [384, 864] on input "text" at bounding box center [385, 859] width 520 height 27
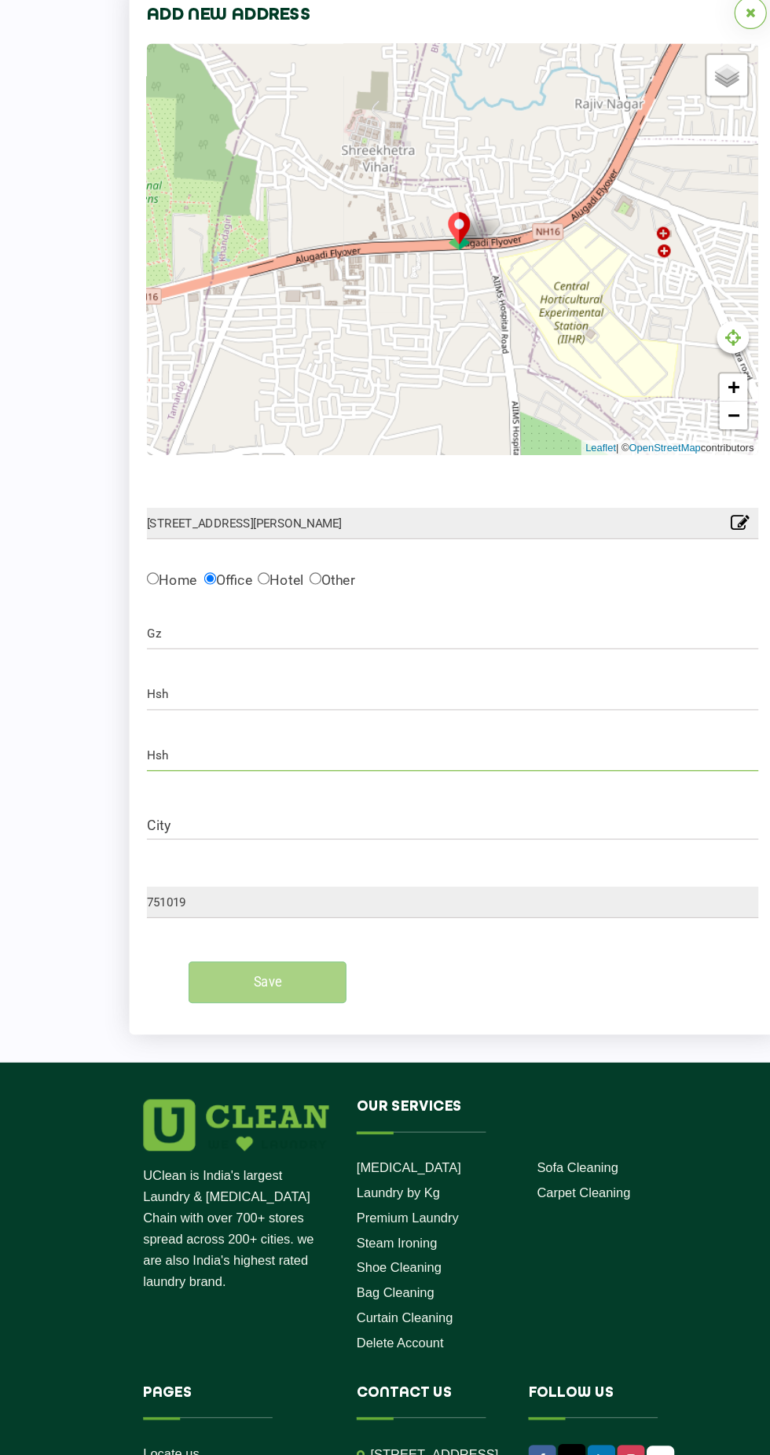
scroll to position [119, 0]
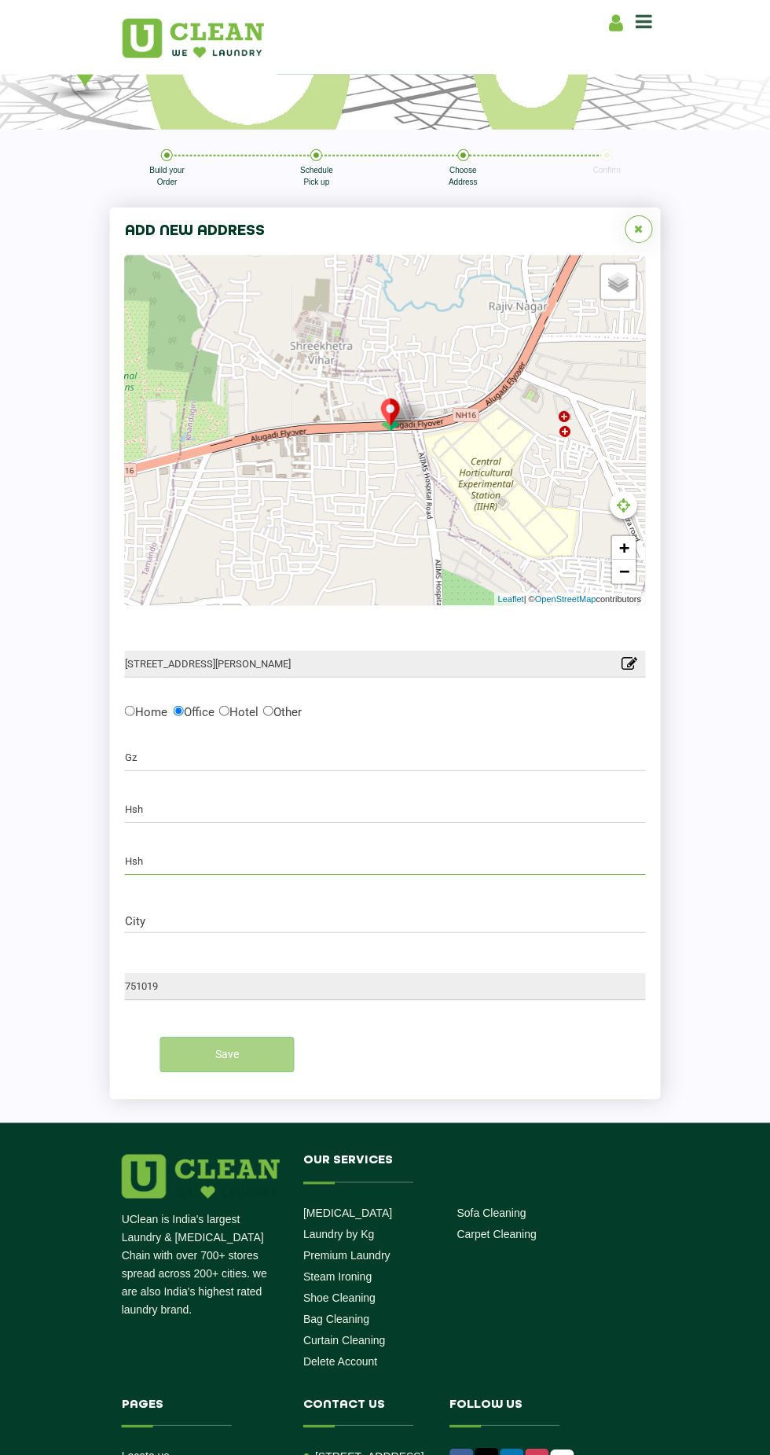
type input "Hsh"
click at [646, 1072] on div "Save" at bounding box center [385, 1054] width 544 height 35
click at [214, 1066] on div "Save" at bounding box center [385, 1054] width 520 height 35
click at [431, 923] on input "City" at bounding box center [385, 921] width 520 height 13
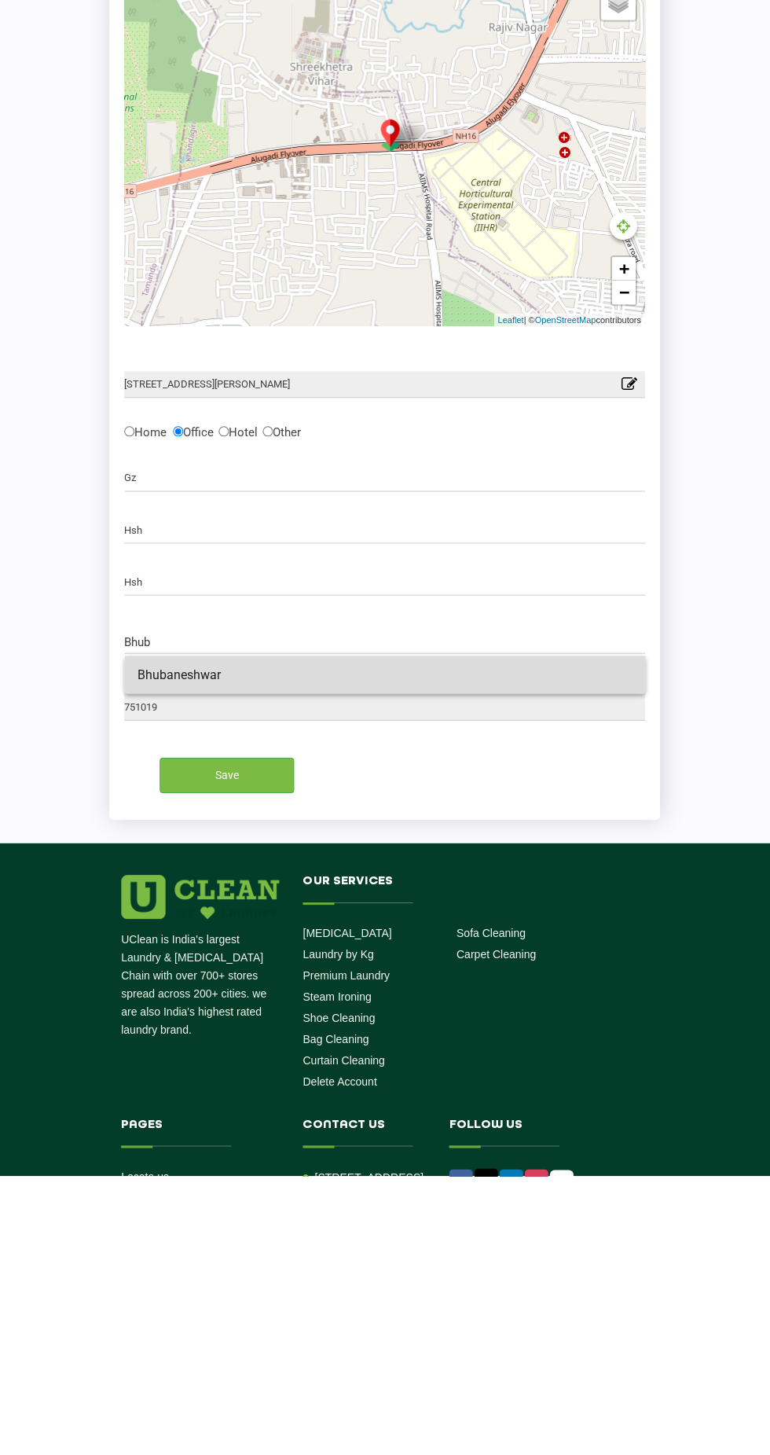
click at [163, 958] on span "Bhubaneshwar" at bounding box center [179, 953] width 83 height 15
type input "Bhubaneshwar"
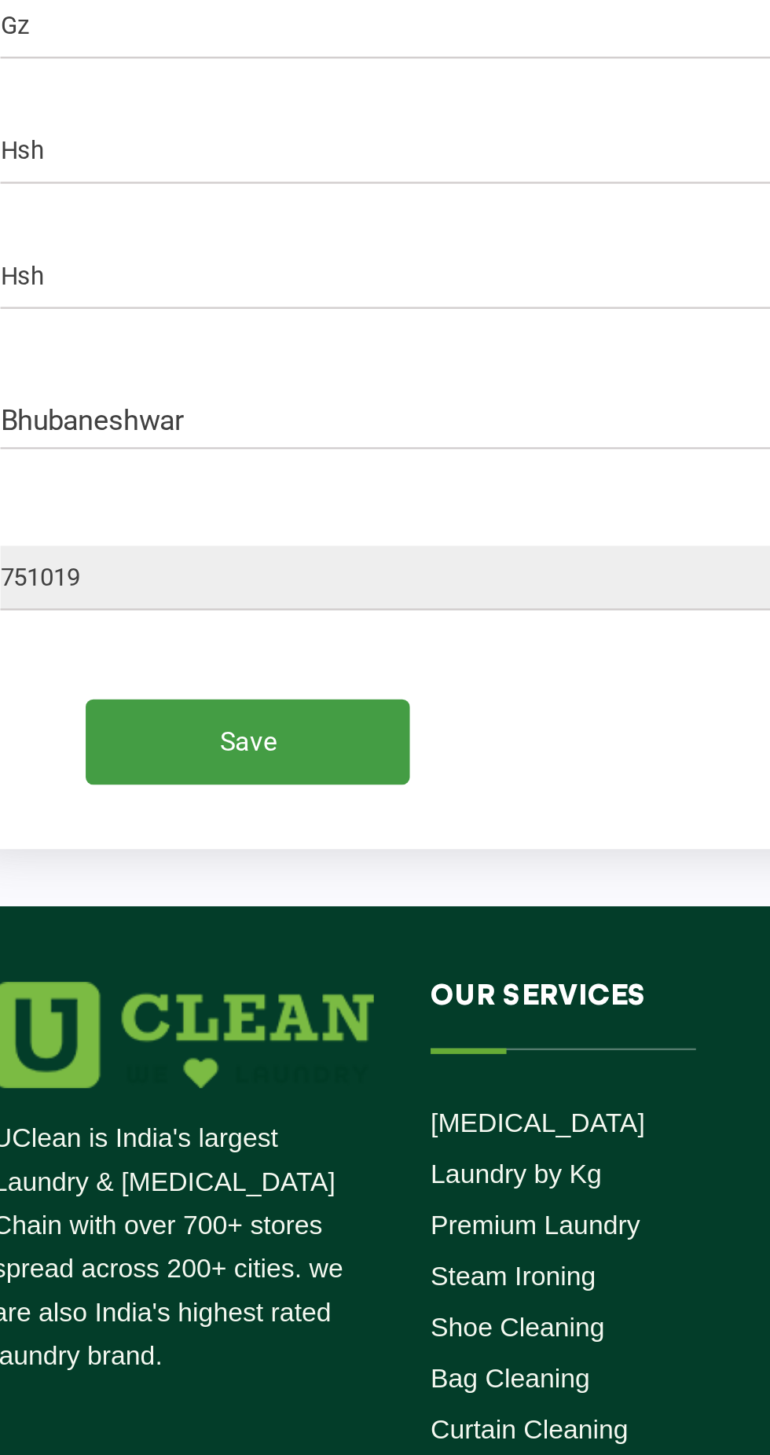
click at [193, 1044] on input "Save" at bounding box center [227, 1054] width 134 height 35
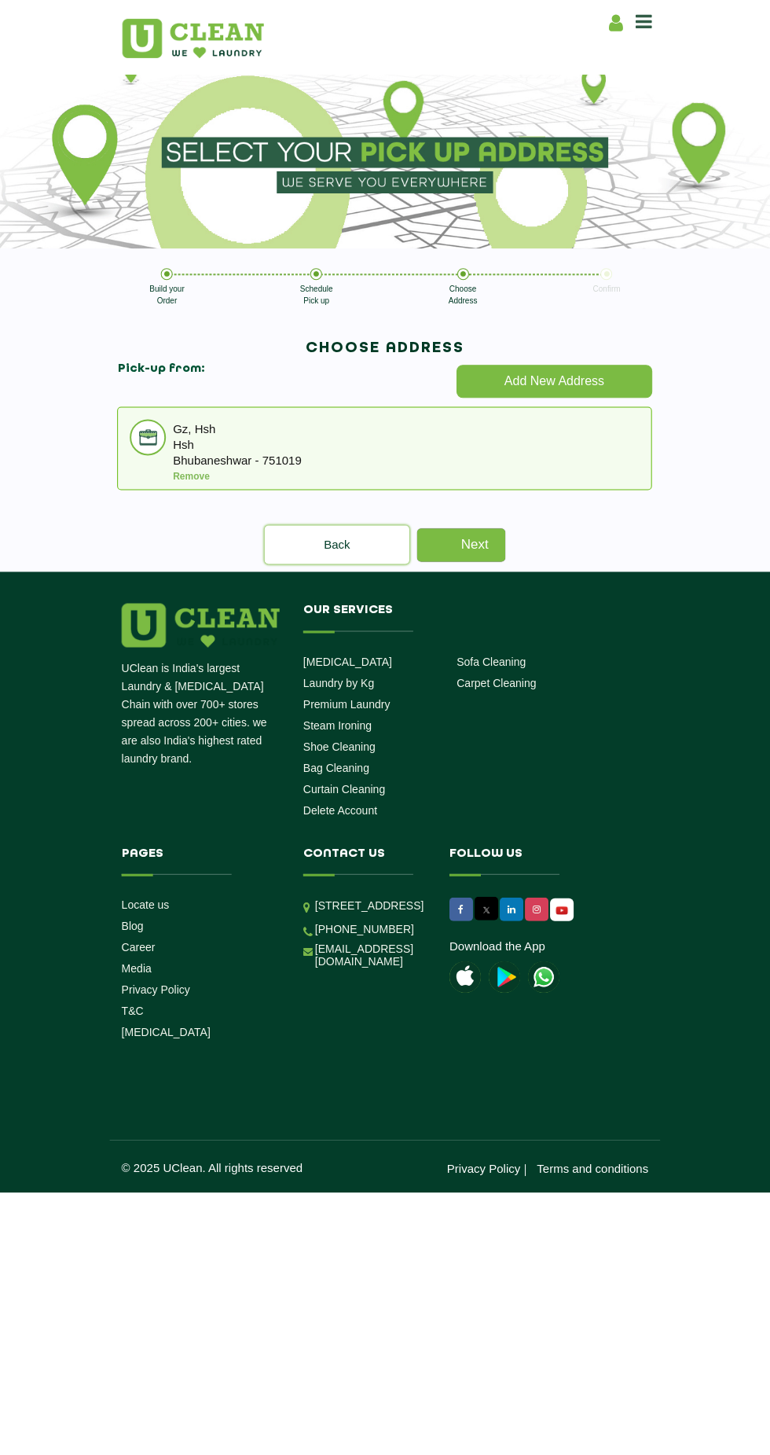
scroll to position [0, 6]
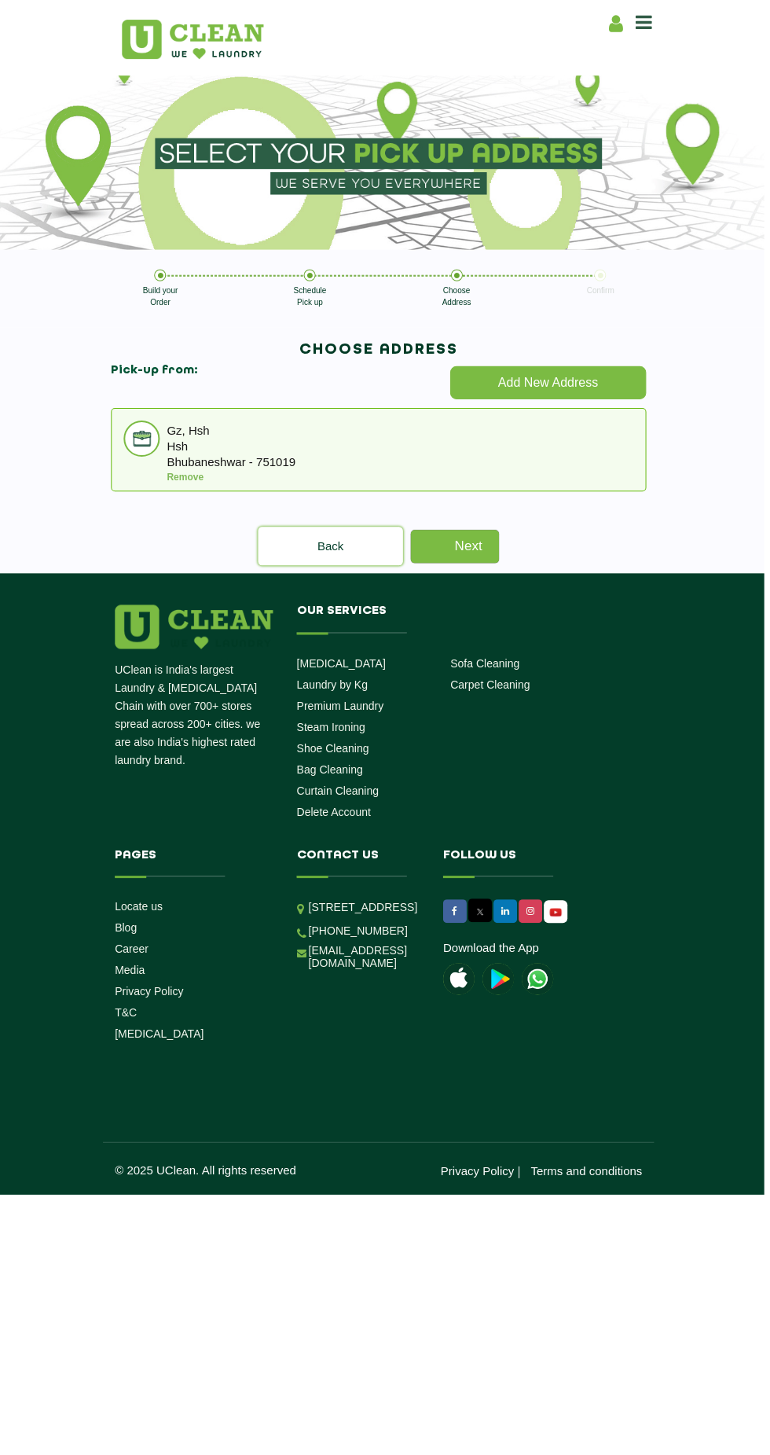
click at [486, 552] on link "Next" at bounding box center [455, 545] width 88 height 33
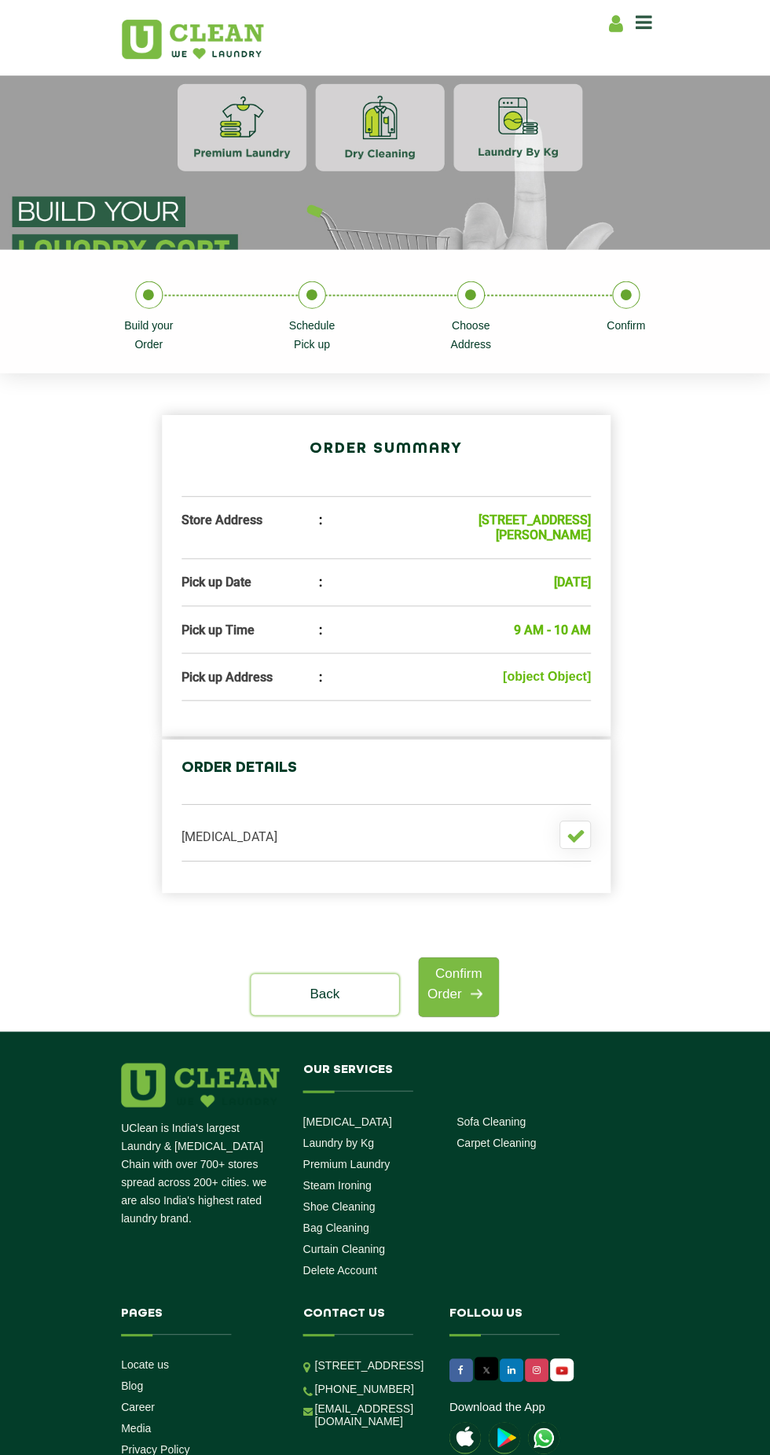
click at [201, 860] on ul "[MEDICAL_DATA]" at bounding box center [386, 839] width 409 height 41
click at [589, 847] on span at bounding box center [575, 833] width 31 height 28
click at [644, 27] on icon at bounding box center [644, 22] width 17 height 19
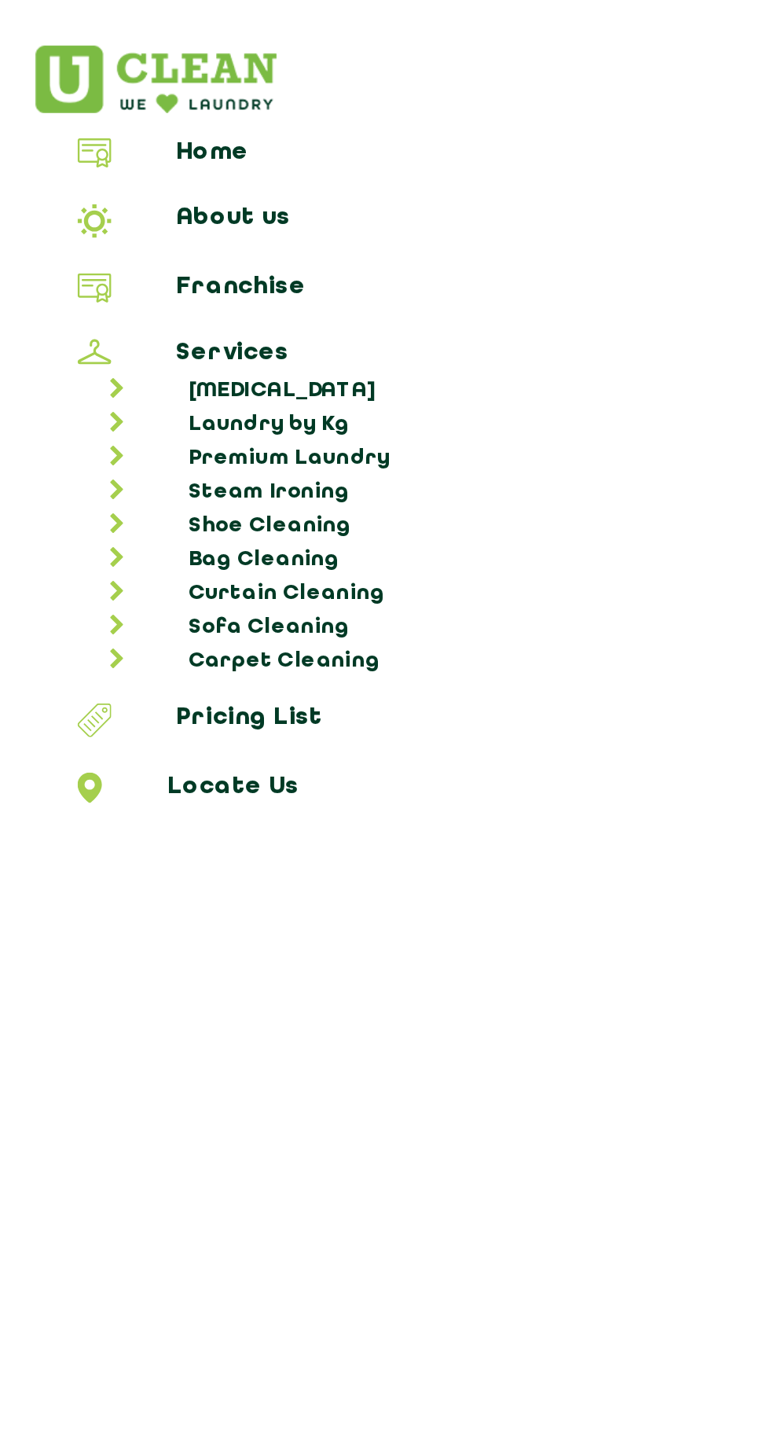
click at [130, 330] on link "Pricing List" at bounding box center [385, 338] width 759 height 20
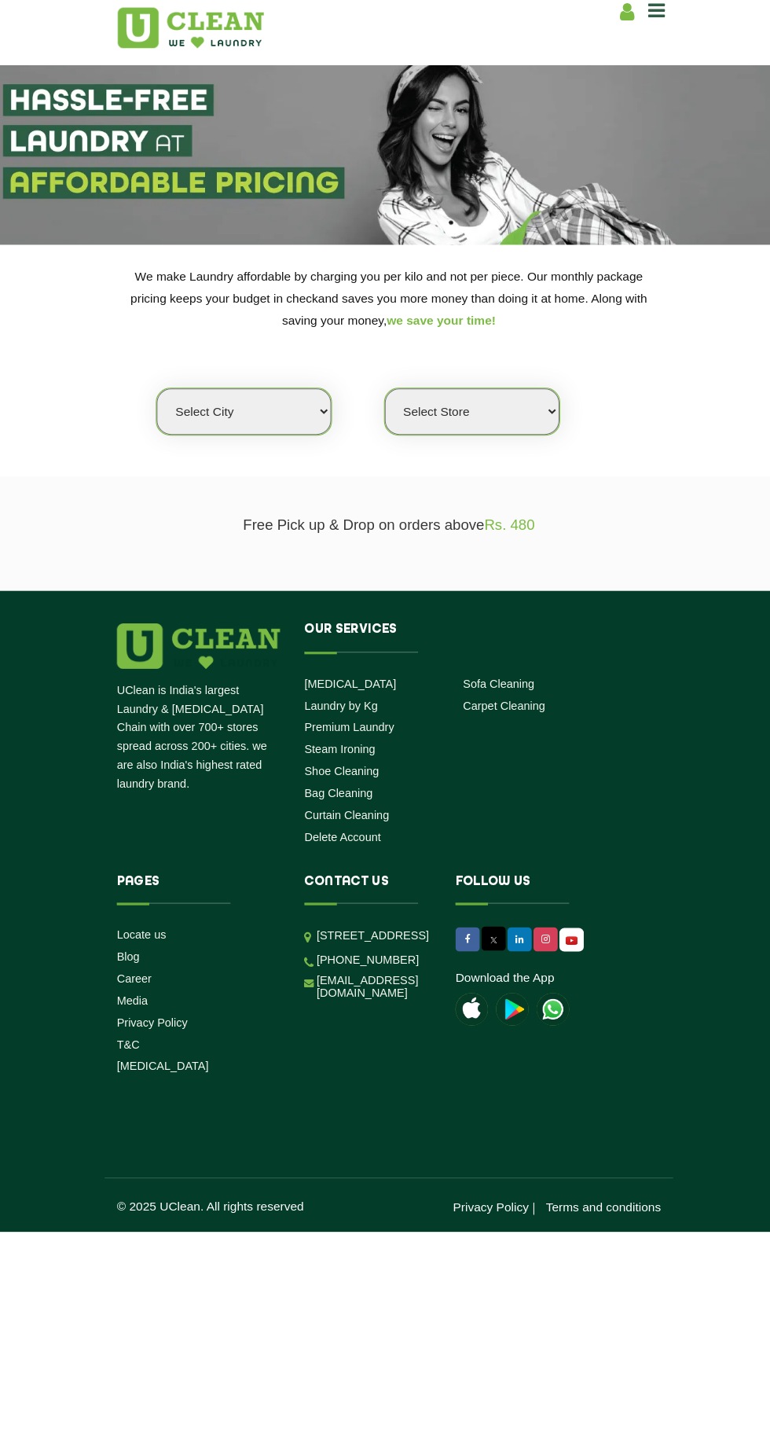
click at [280, 428] on select "Select city Aalo Agartala Agra Ahmedabad Akola Aligarh Alwar - UClean Select Am…" at bounding box center [244, 410] width 169 height 45
select select "40"
click at [160, 388] on select "Select city Aalo Agartala Agra Ahmedabad Akola Aligarh Alwar - UClean Select Am…" at bounding box center [244, 410] width 169 height 45
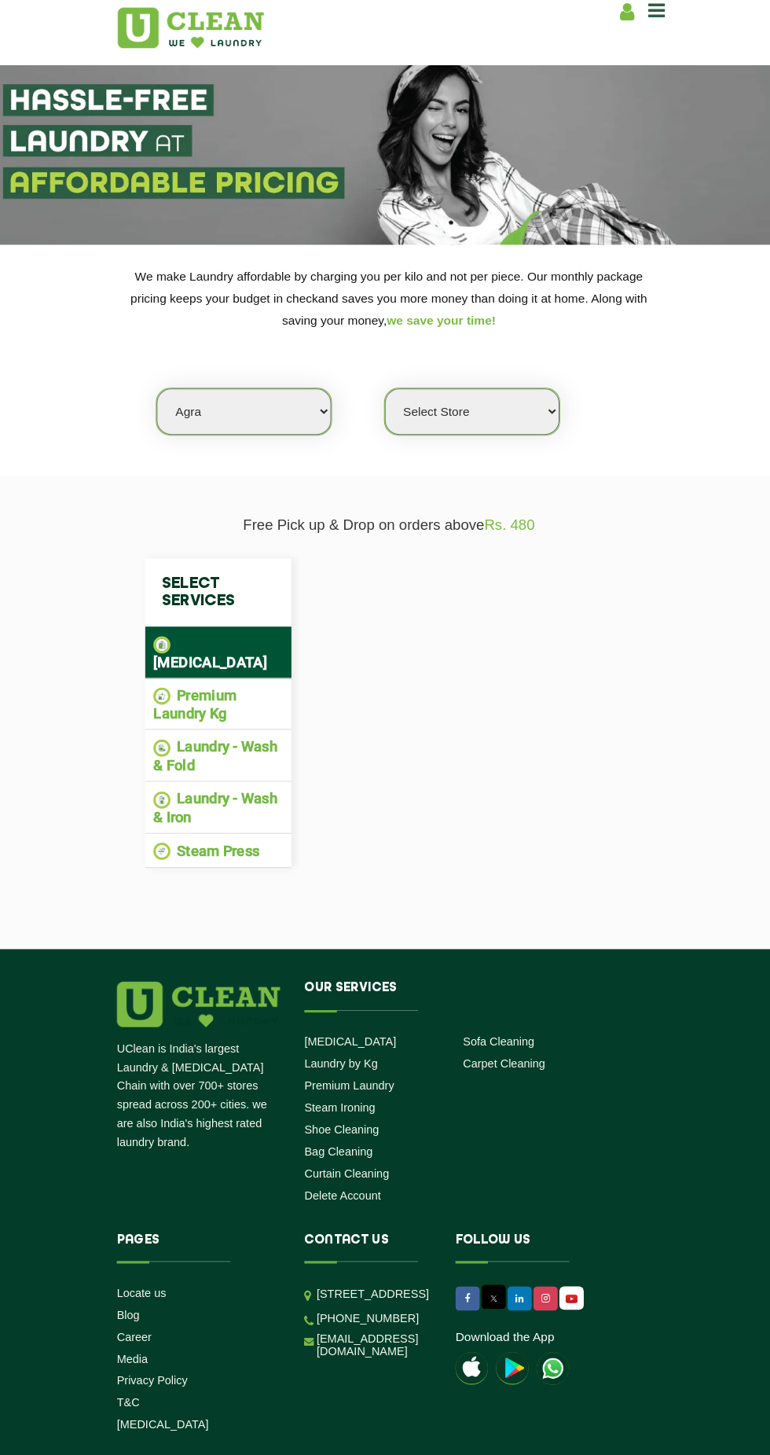
select select "0"
click at [288, 424] on select "Select city Aalo Agartala Agra Ahmedabad Akola Aligarh Alwar - UClean Select Am…" at bounding box center [244, 410] width 169 height 45
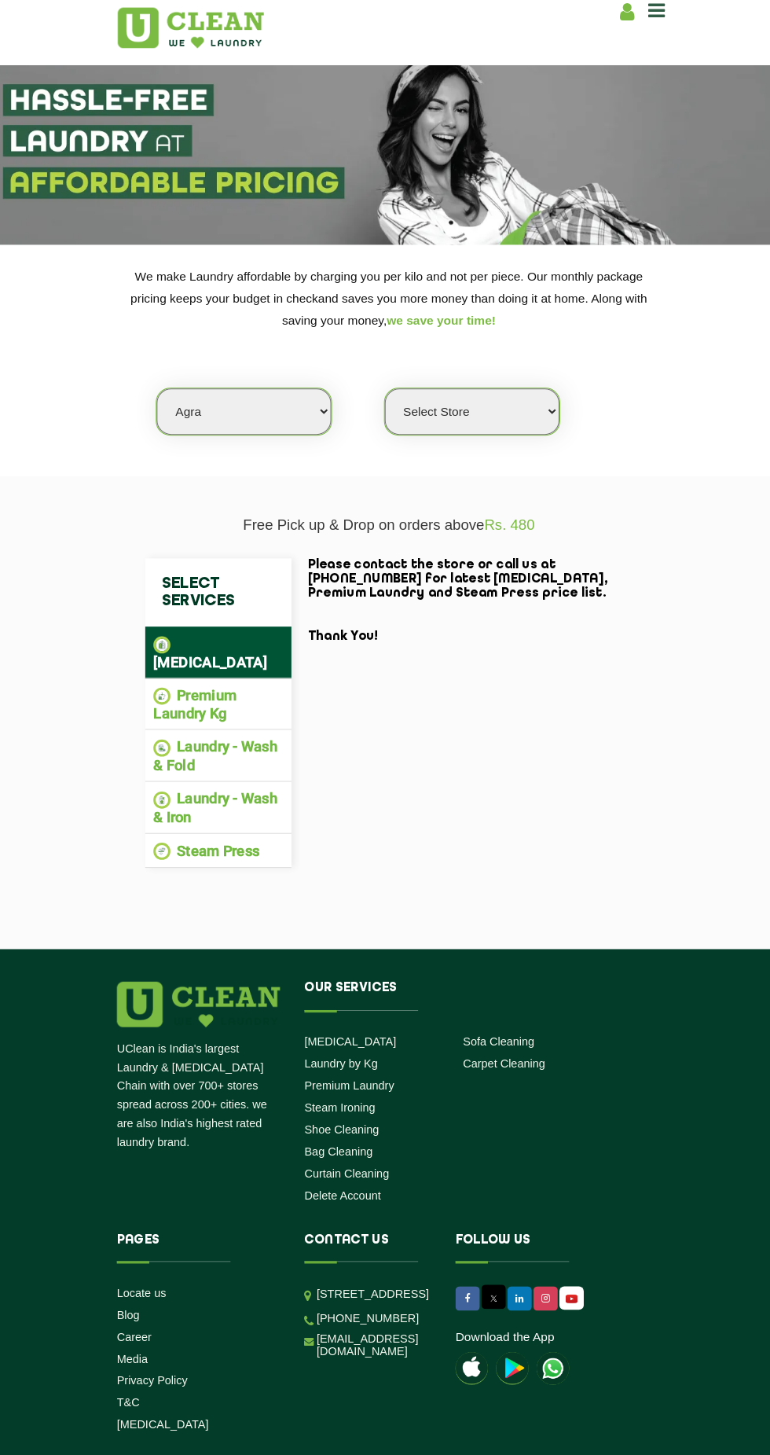
select select "76"
click at [160, 388] on select "Select city Aalo Agartala Agra Ahmedabad Akola Aligarh Alwar - UClean Select Am…" at bounding box center [244, 410] width 169 height 45
select select "0"
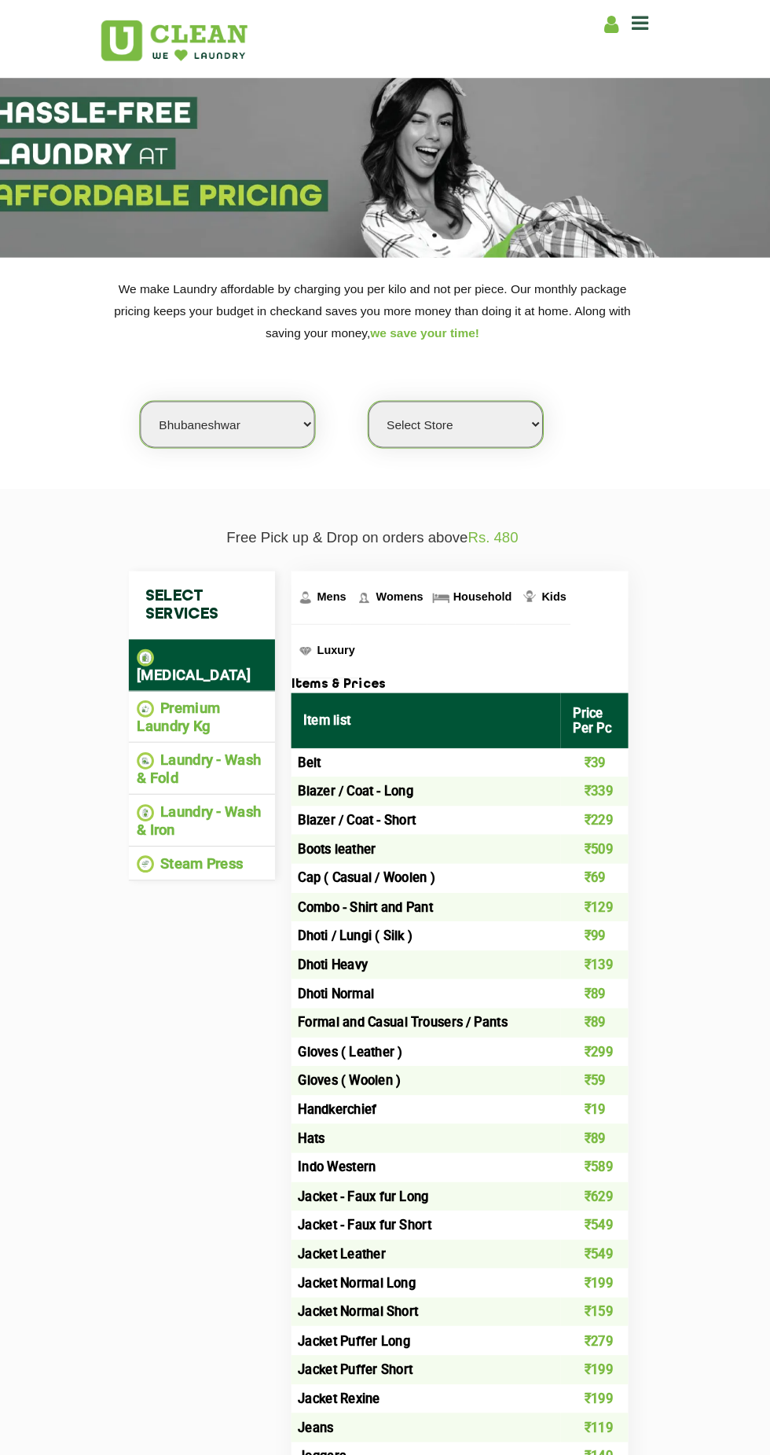
click at [165, 677] on img at bounding box center [165, 685] width 17 height 17
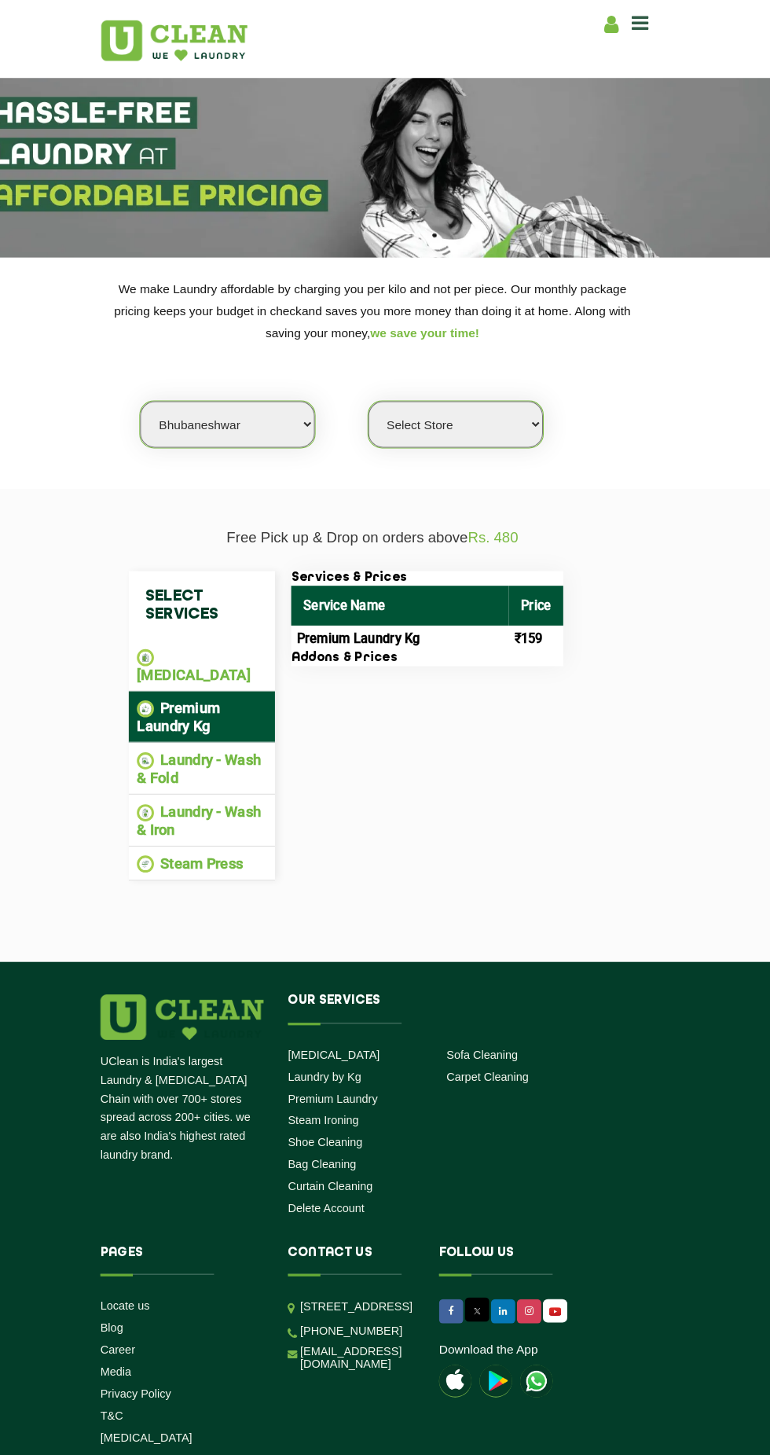
click at [167, 728] on img at bounding box center [165, 736] width 17 height 17
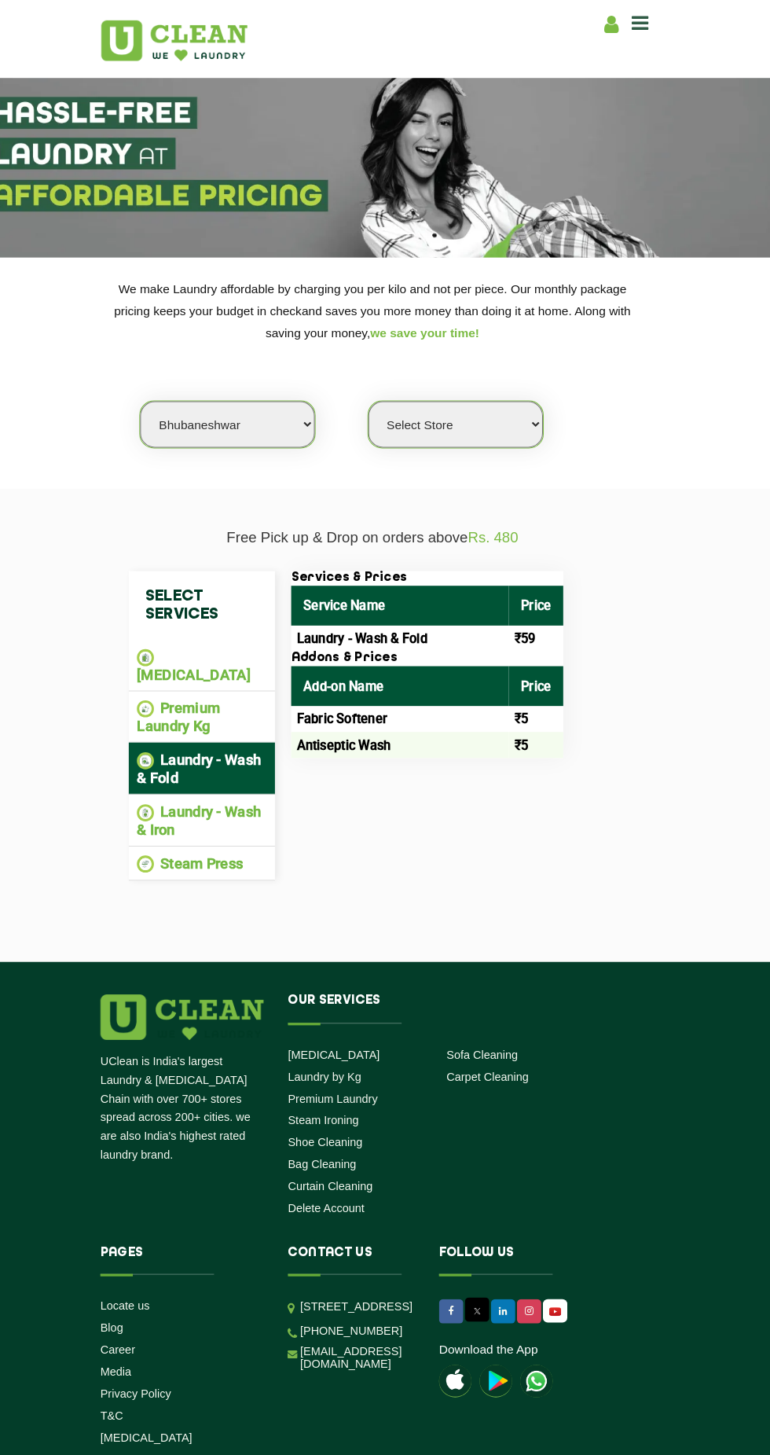
click at [186, 776] on li "Laundry - Wash & Iron" at bounding box center [220, 793] width 126 height 35
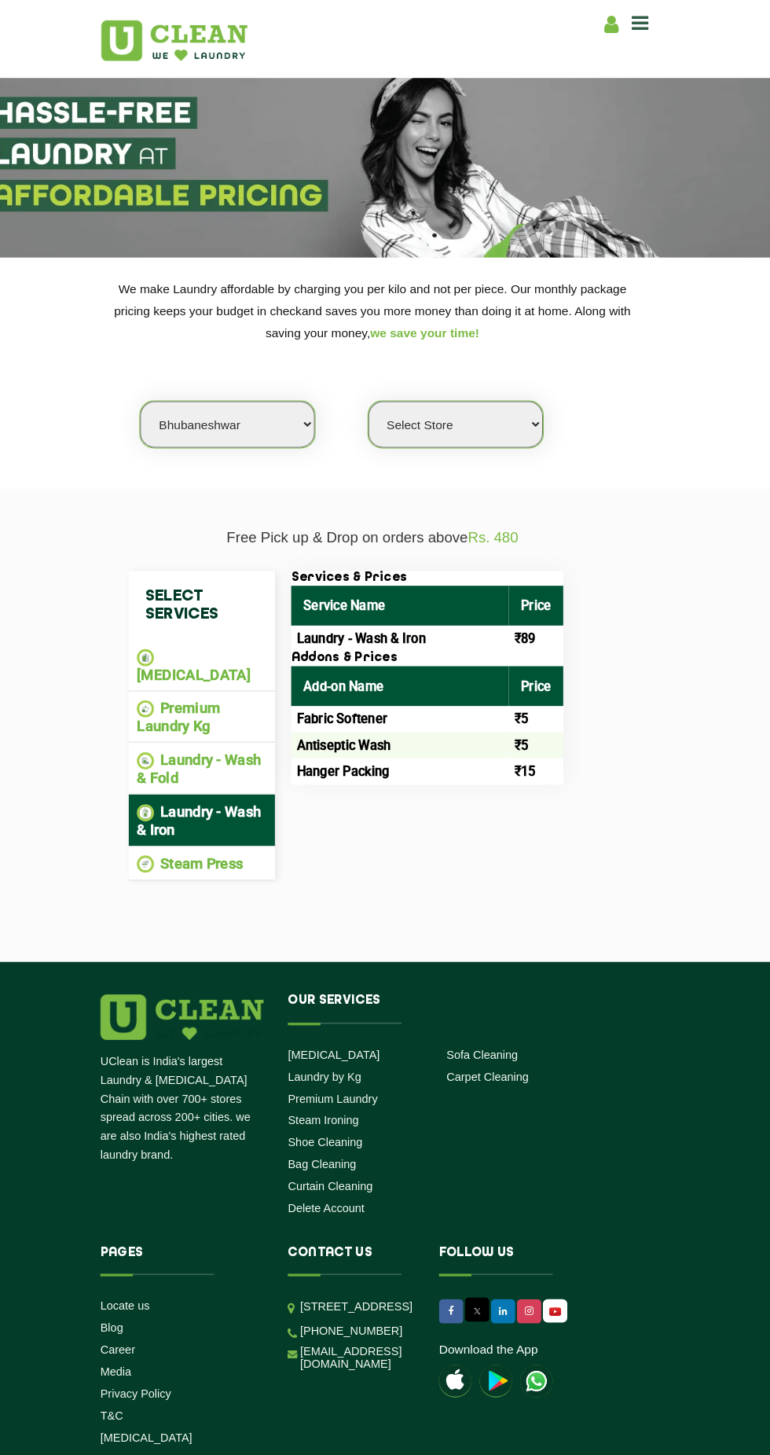
click at [203, 827] on li "Steam Press" at bounding box center [220, 836] width 126 height 18
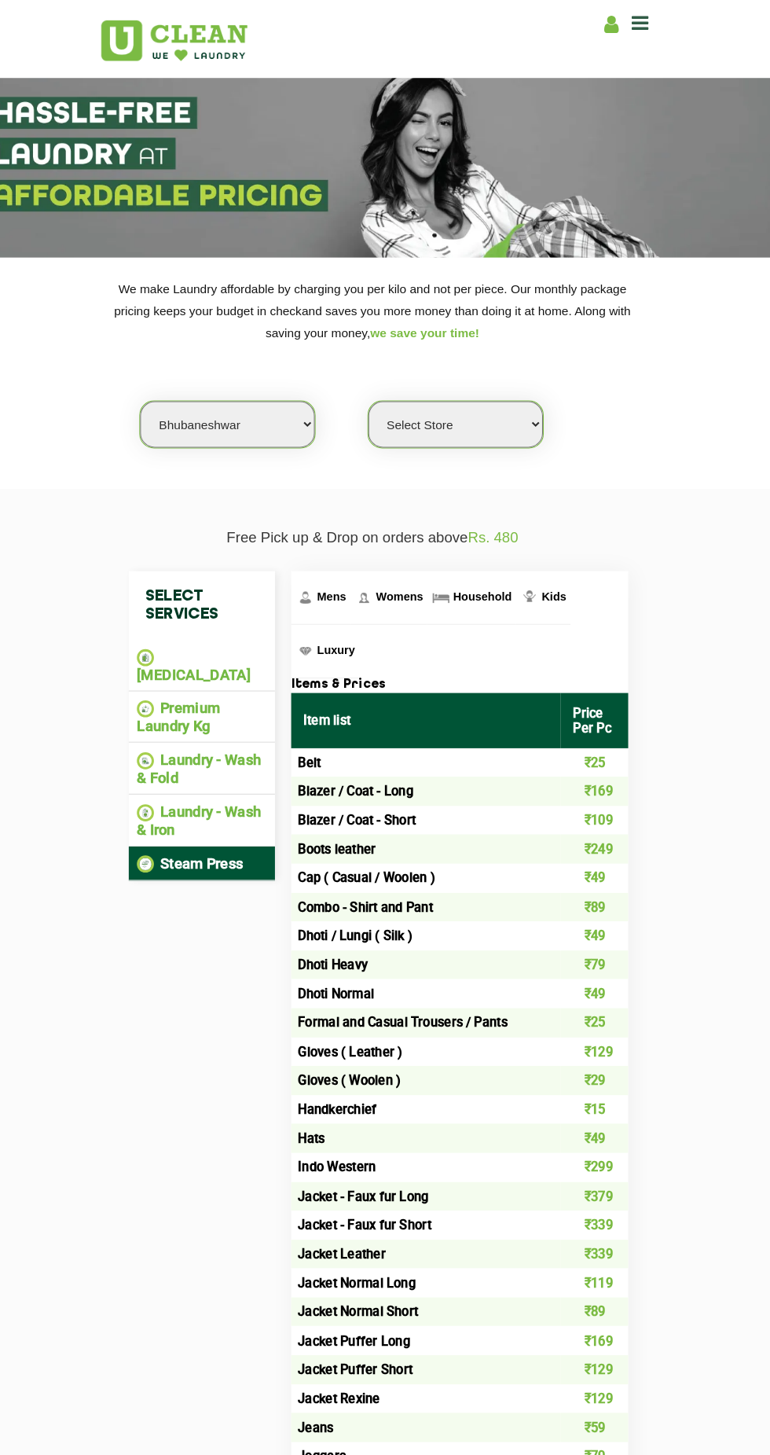
click at [165, 635] on img at bounding box center [165, 636] width 17 height 17
